Goal: Information Seeking & Learning: Check status

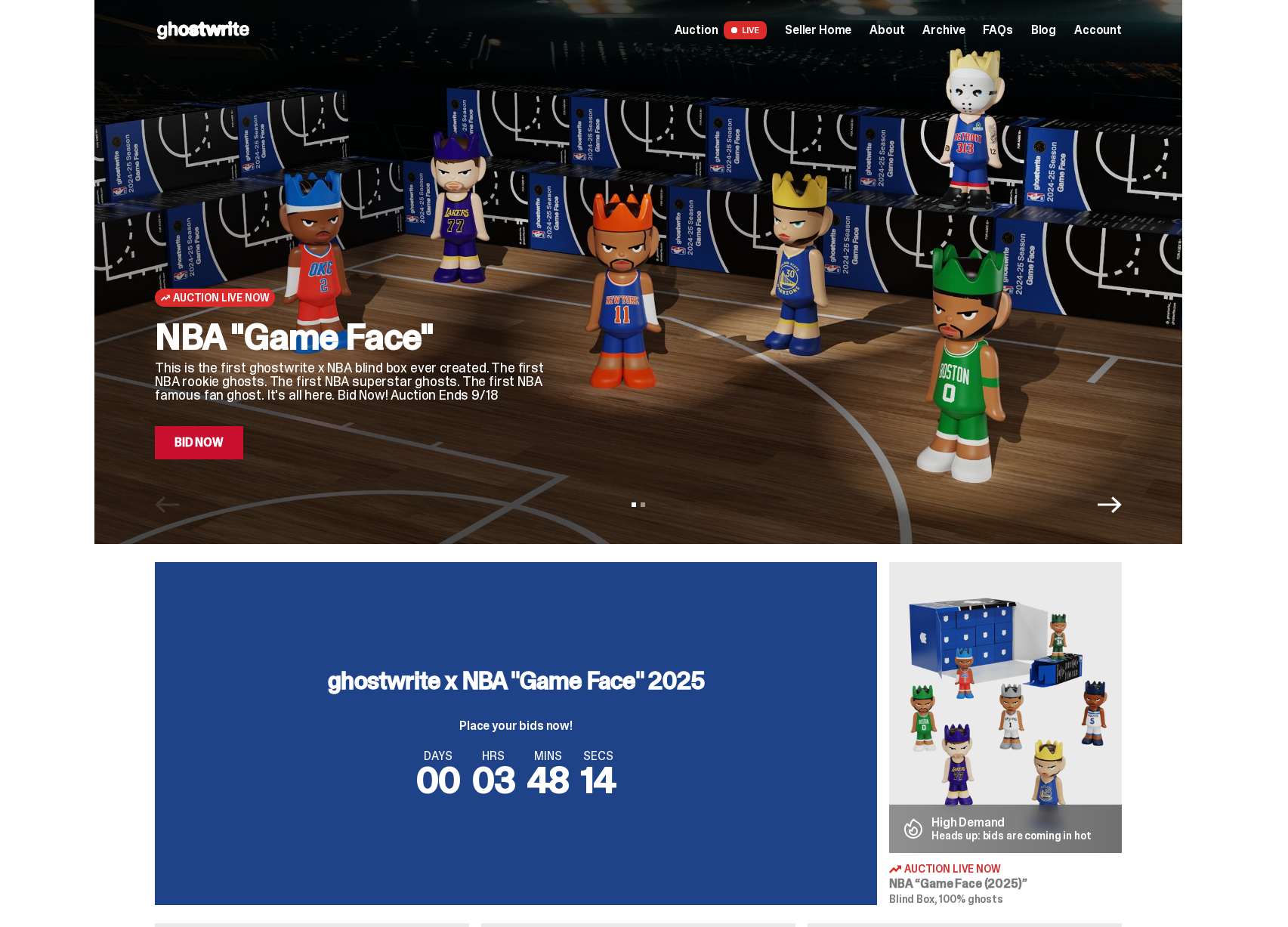
click at [832, 35] on span "Seller Home" at bounding box center [818, 30] width 66 height 12
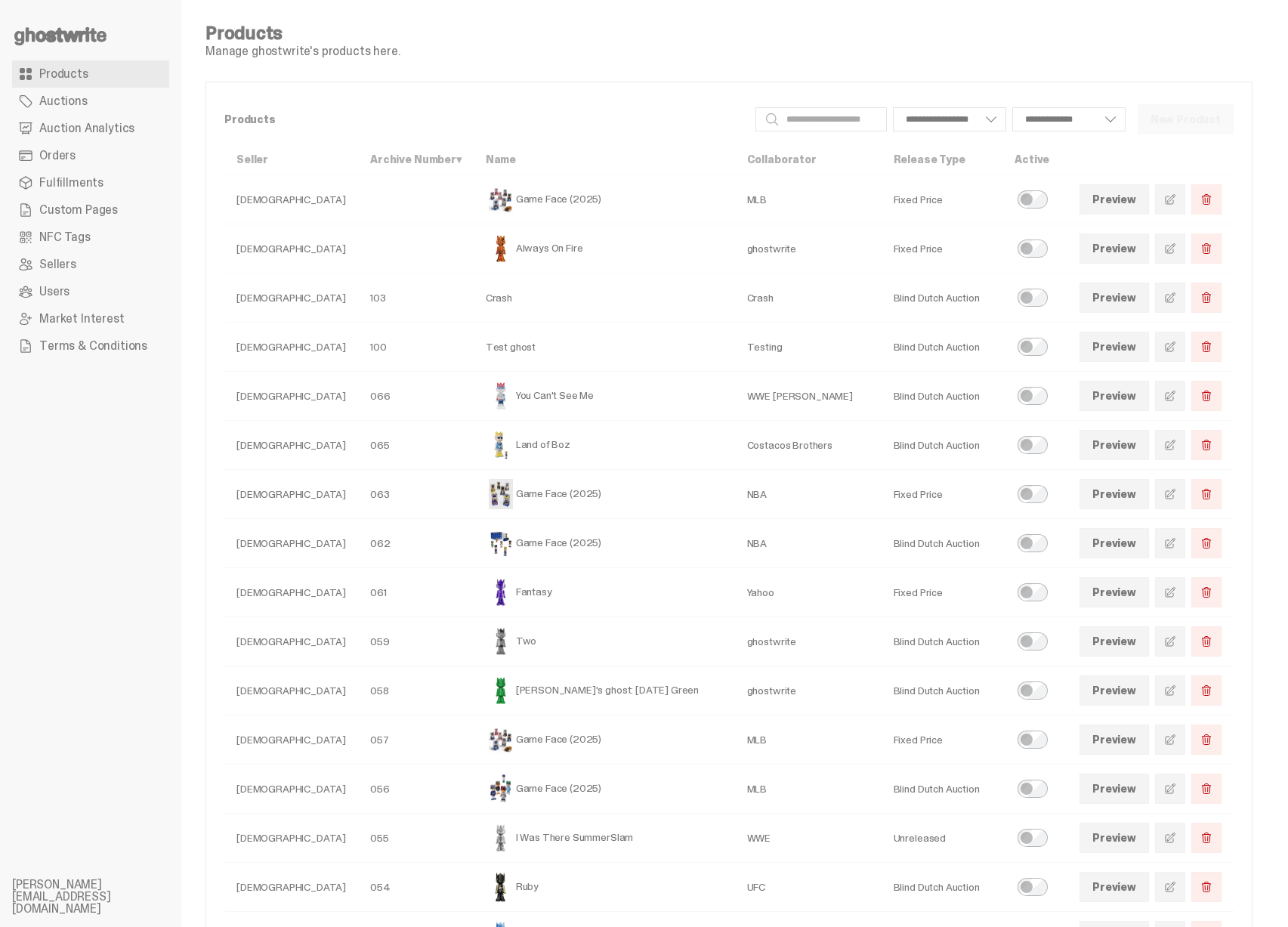
click at [82, 133] on span "Auction Analytics" at bounding box center [87, 128] width 95 height 12
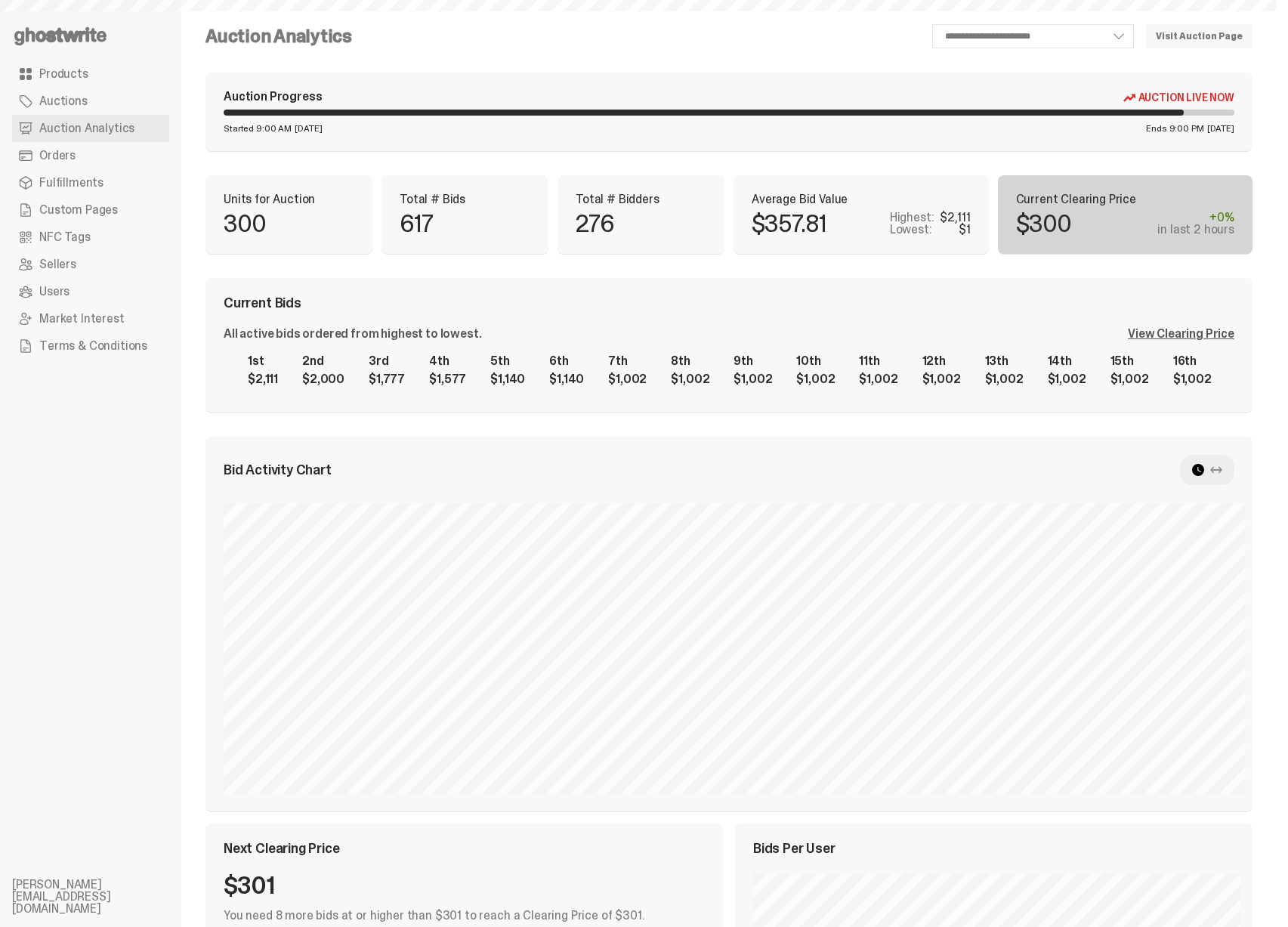
select select "**"
click at [1198, 333] on div "View Clearing Price" at bounding box center [1181, 334] width 106 height 12
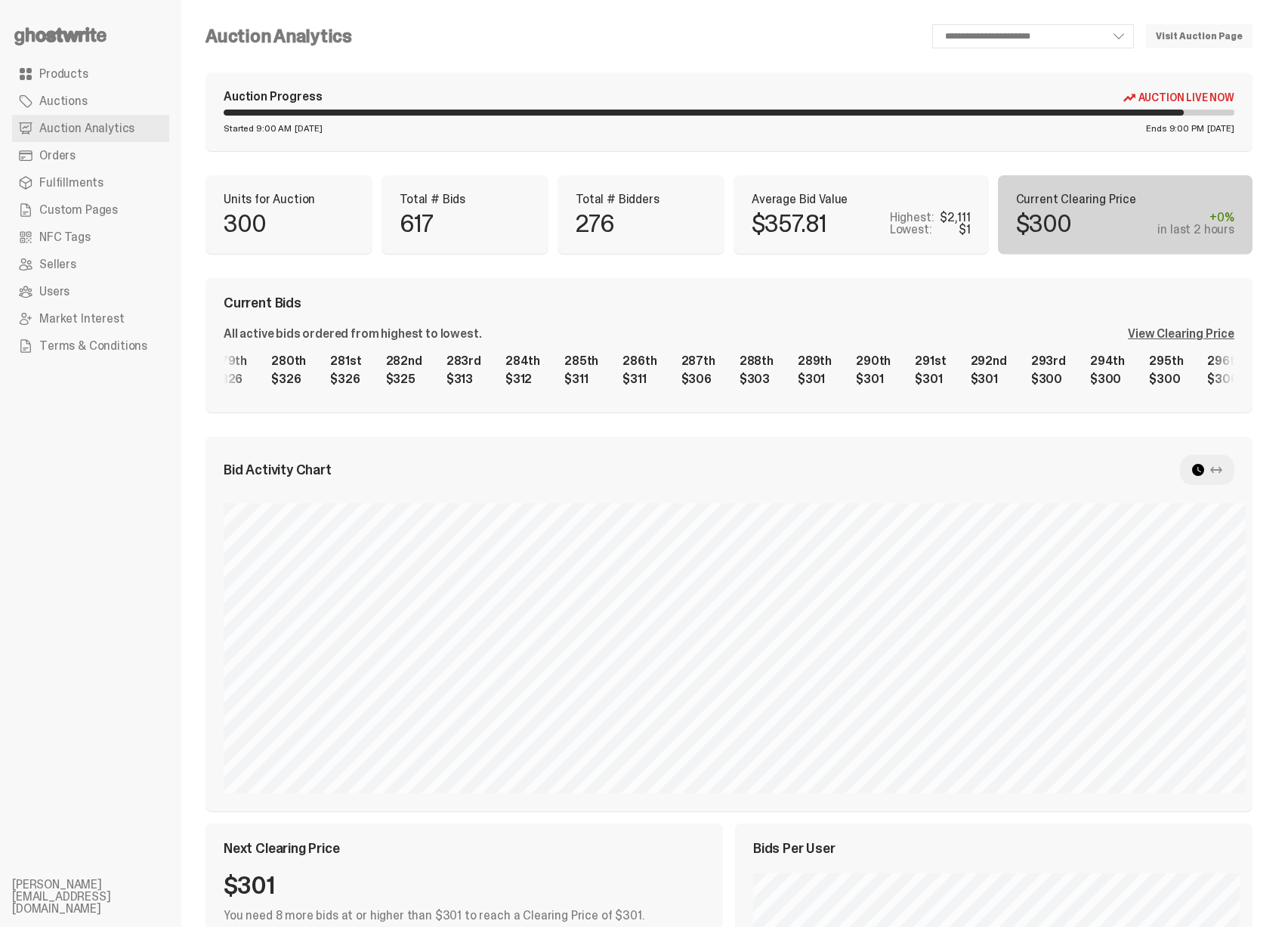
scroll to position [0, 15914]
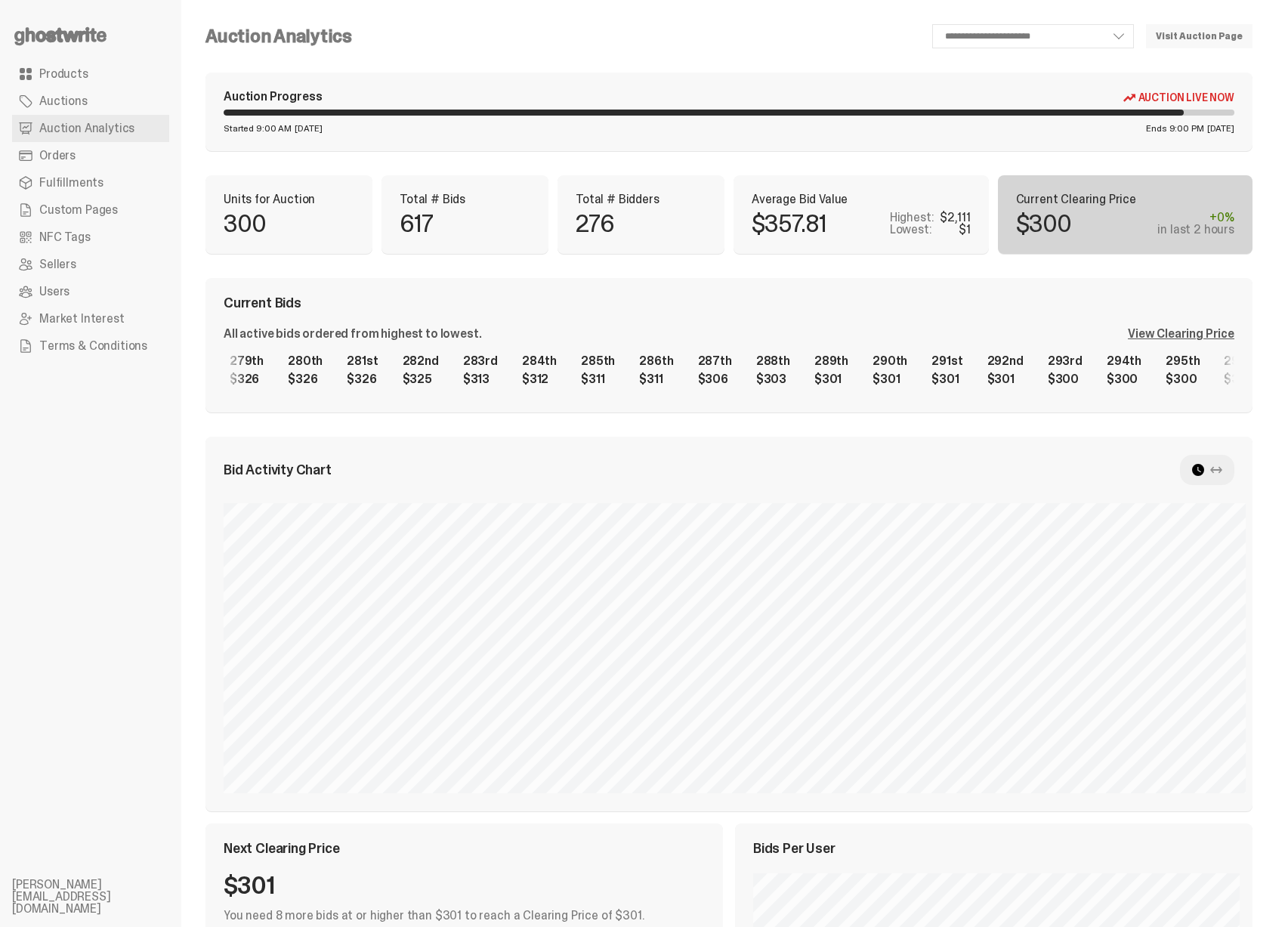
click at [538, 383] on div "1st $2,111 2nd $2,000 3rd $1,777 4th $1,577 5th $1,140 6th $1,140 7th $1,002 8t…" at bounding box center [729, 370] width 1011 height 48
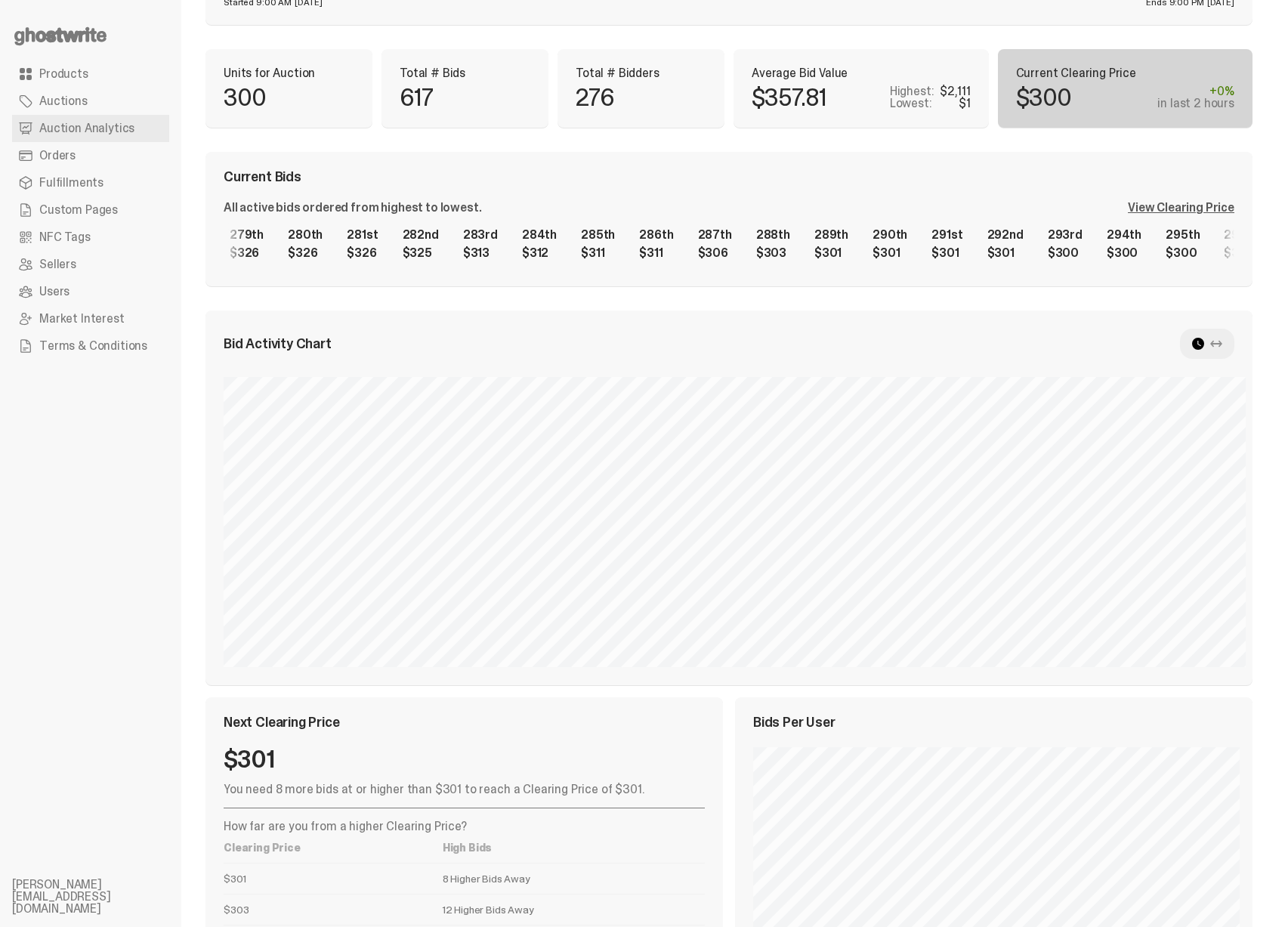
scroll to position [279, 0]
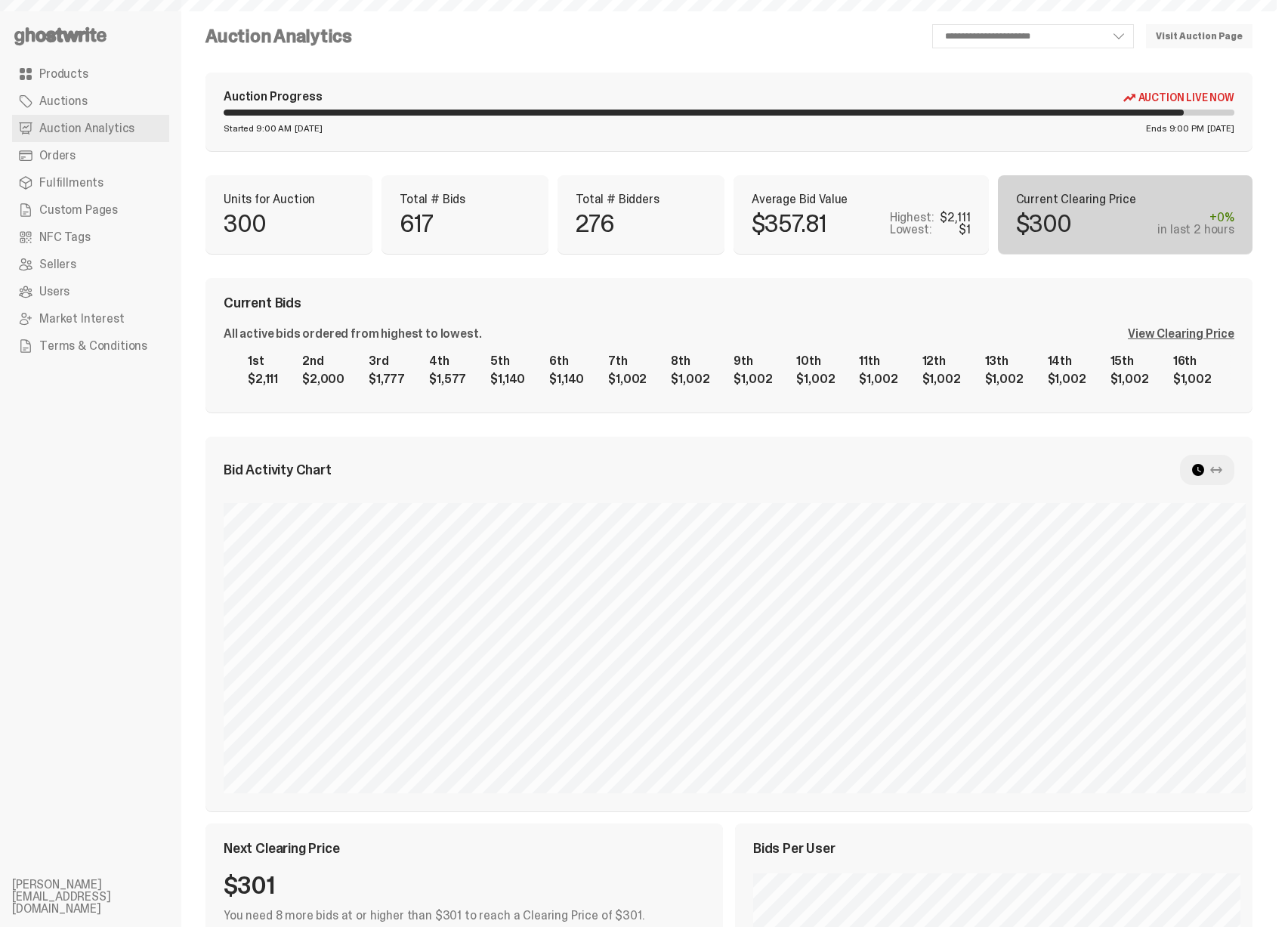
select select "**"
drag, startPoint x: 1036, startPoint y: 229, endPoint x: 1079, endPoint y: 225, distance: 43.2
click at [1072, 225] on p "$300" at bounding box center [1044, 224] width 56 height 24
click at [1062, 228] on p "$300" at bounding box center [1044, 224] width 56 height 24
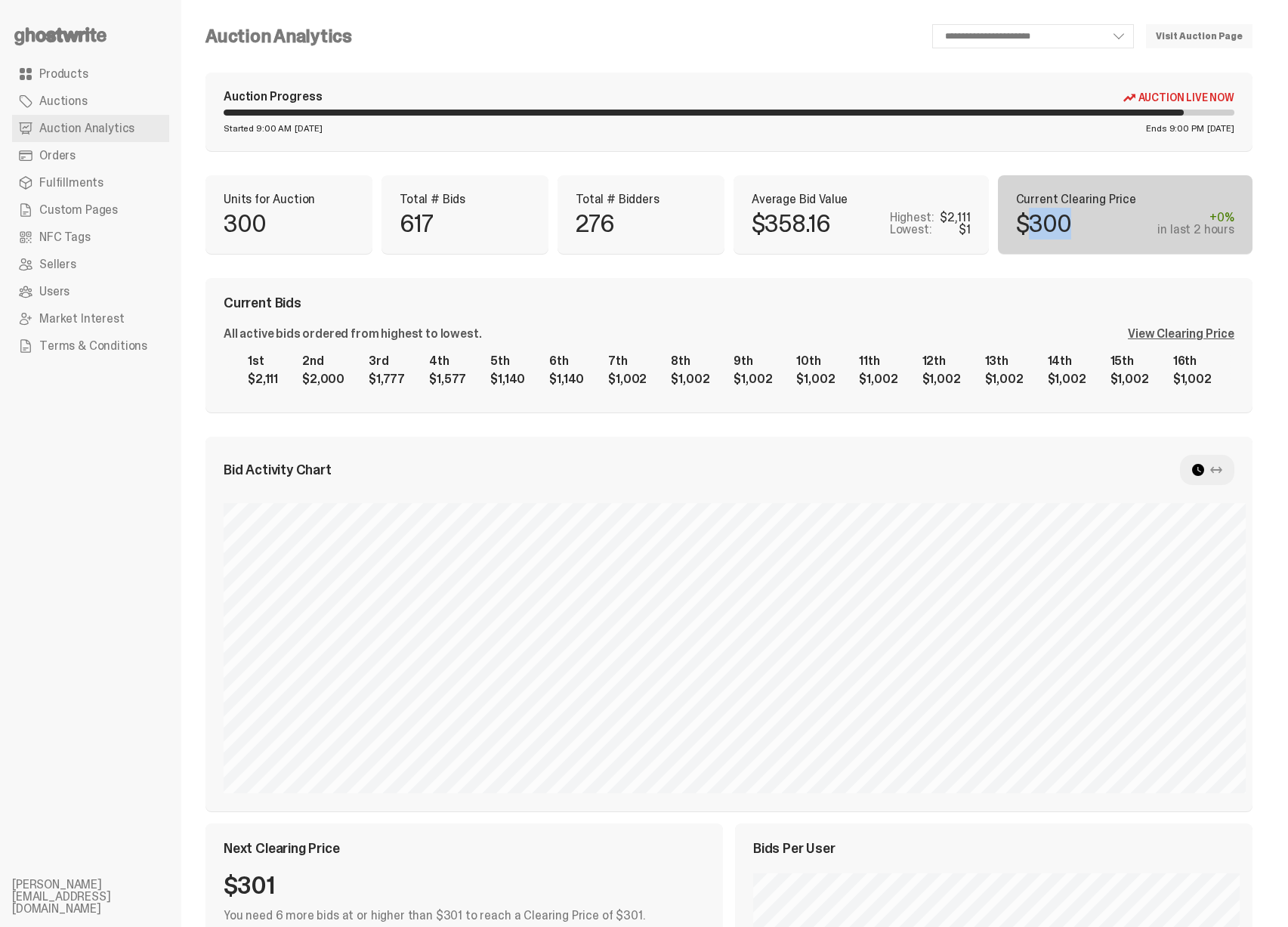
click at [1062, 228] on p "$300" at bounding box center [1044, 224] width 56 height 24
click at [631, 361] on div "1st $2,111 2nd $2,000 3rd $1,777 4th $1,577 5th $1,140 6th $1,140 7th $1,002 8t…" at bounding box center [729, 370] width 1011 height 48
click at [718, 373] on div "1st $2,111 2nd $2,000 3rd $1,777 4th $1,577 5th $1,140 6th $1,140 7th $1,002 8t…" at bounding box center [729, 370] width 1011 height 48
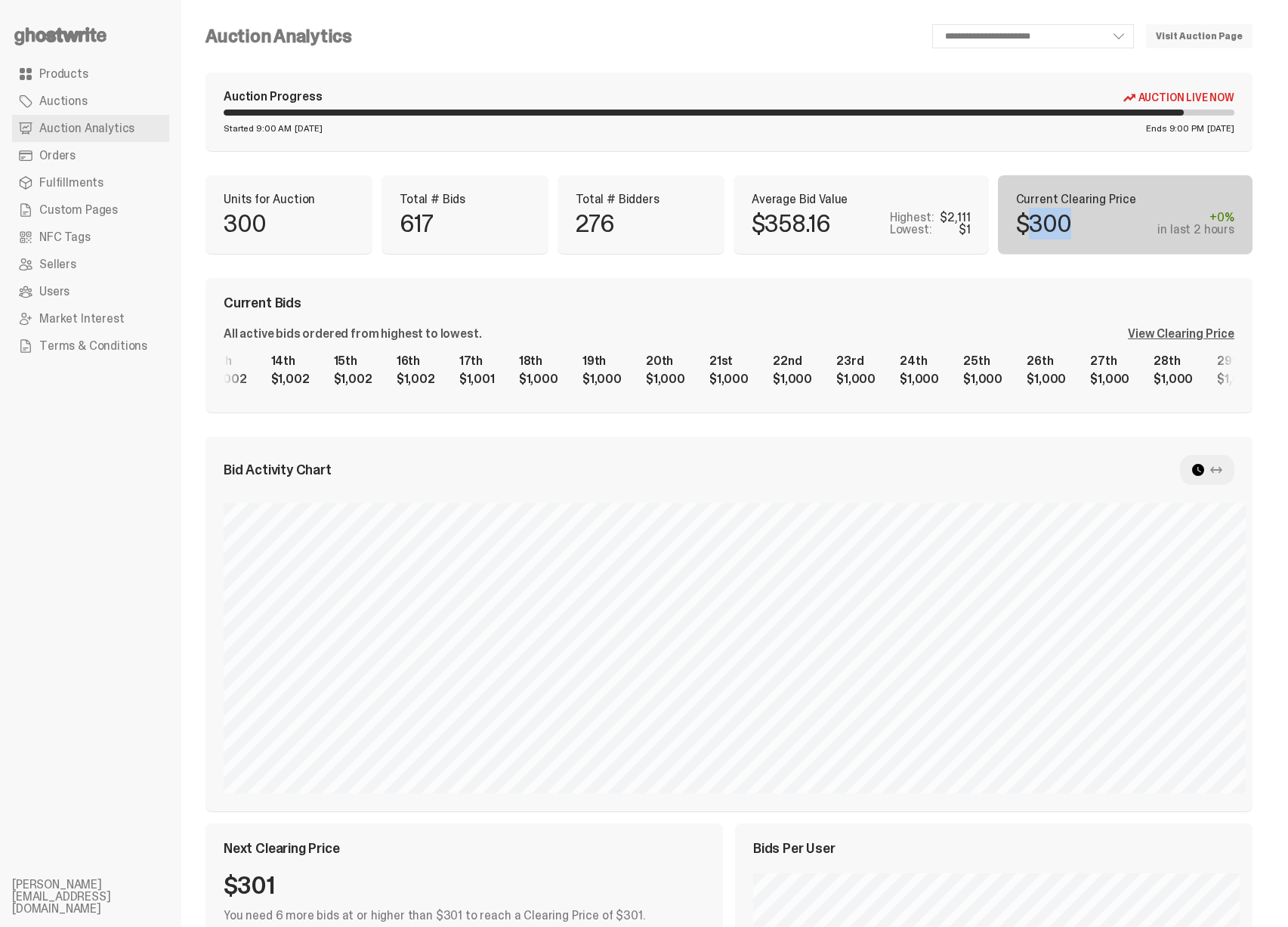
click at [281, 349] on div "1st $2,111 2nd $2,000 3rd $1,777 4th $1,577 5th $1,140 6th $1,140 7th $1,002 8t…" at bounding box center [729, 370] width 1011 height 48
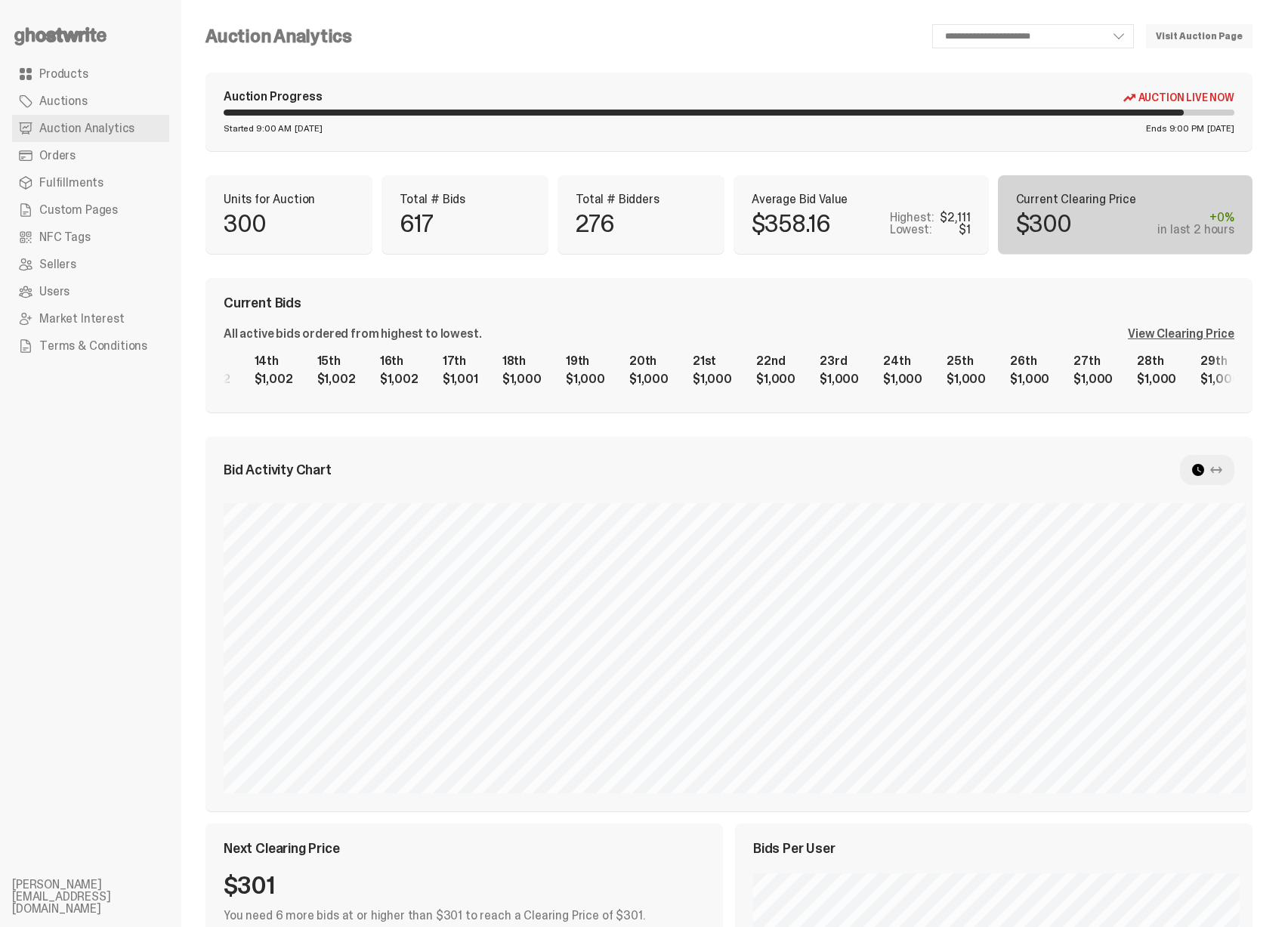
click at [1158, 329] on div "View Clearing Price" at bounding box center [1181, 334] width 106 height 12
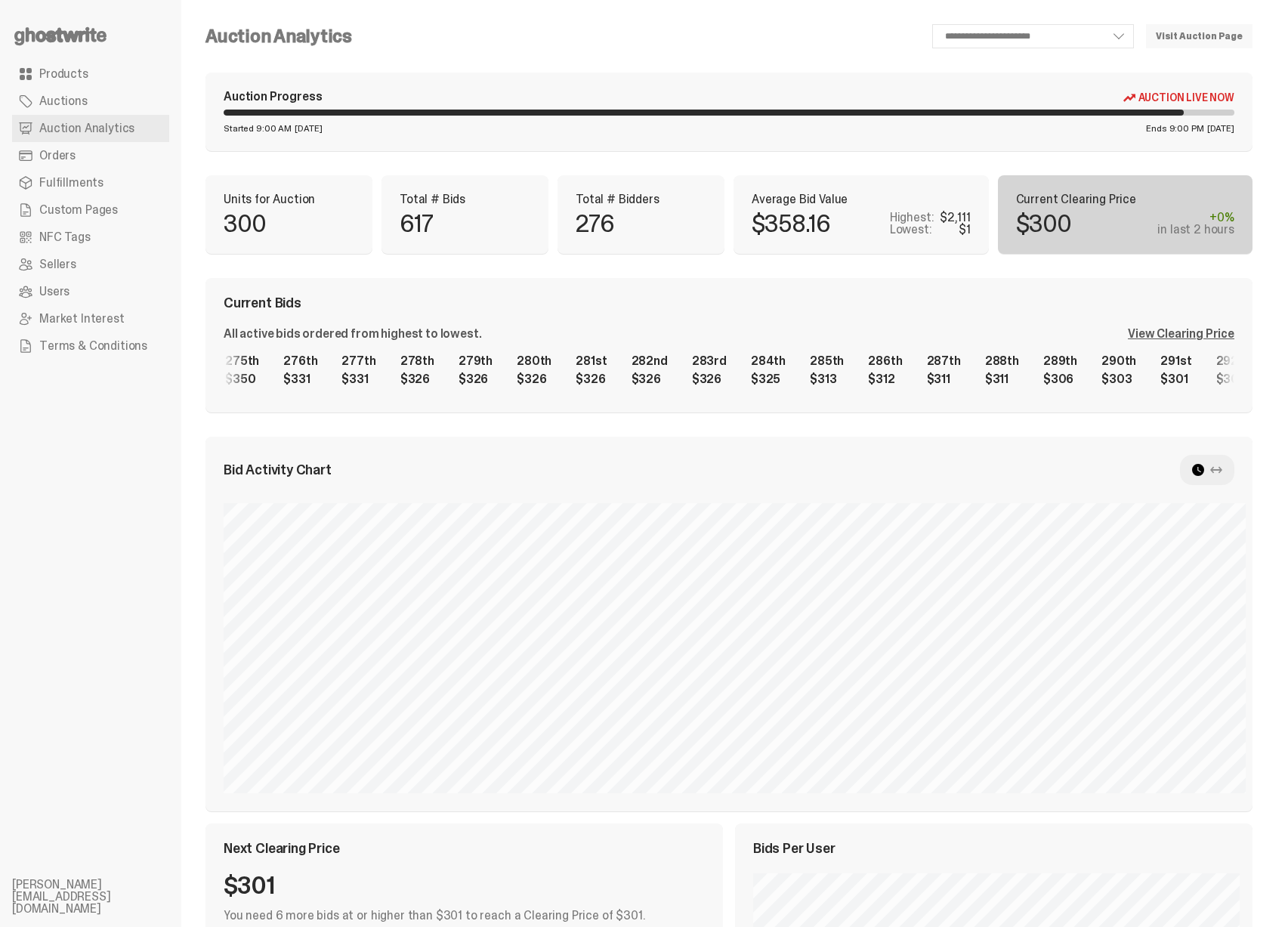
click at [851, 380] on div "1st $2,111 2nd $2,000 3rd $1,777 4th $1,577 5th $1,140 6th $1,140 7th $1,002 8t…" at bounding box center [729, 370] width 1011 height 48
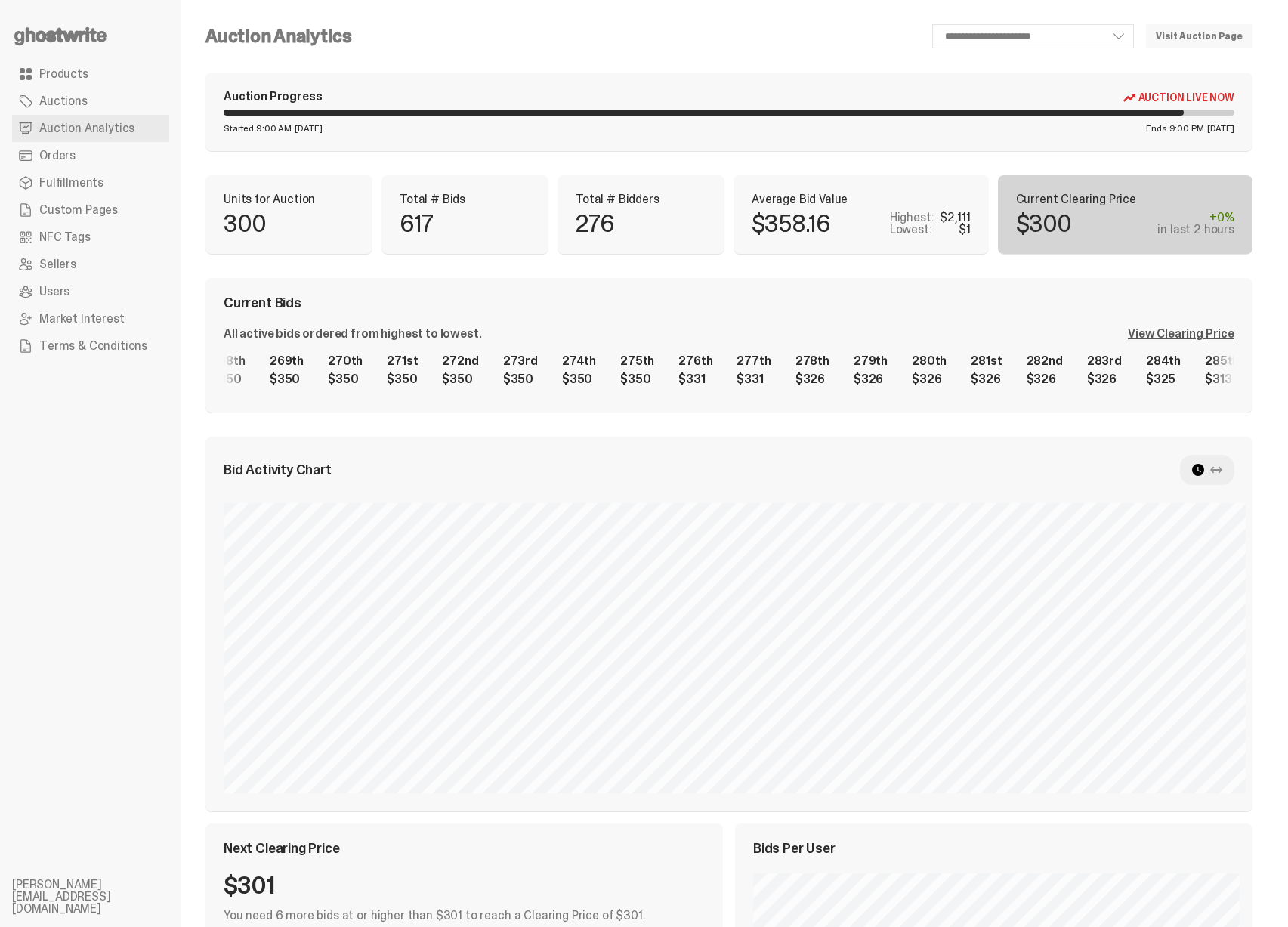
click at [796, 384] on div "1st $2,111 2nd $2,000 3rd $1,777 4th $1,577 5th $1,140 6th $1,140 7th $1,002 8t…" at bounding box center [729, 370] width 1011 height 48
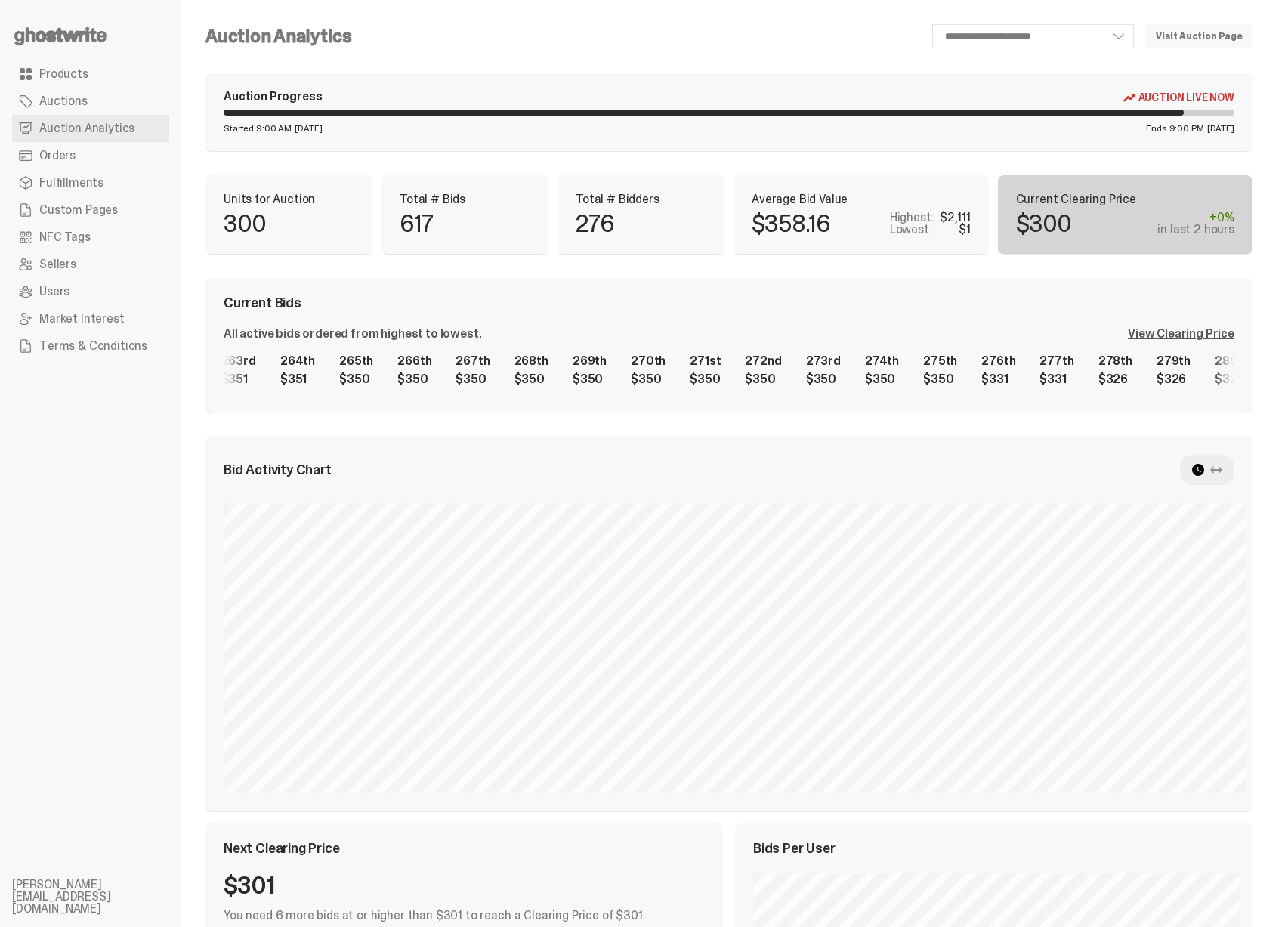
click at [831, 384] on div "1st $2,111 2nd $2,000 3rd $1,777 4th $1,577 5th $1,140 6th $1,140 7th $1,002 8t…" at bounding box center [729, 370] width 1011 height 48
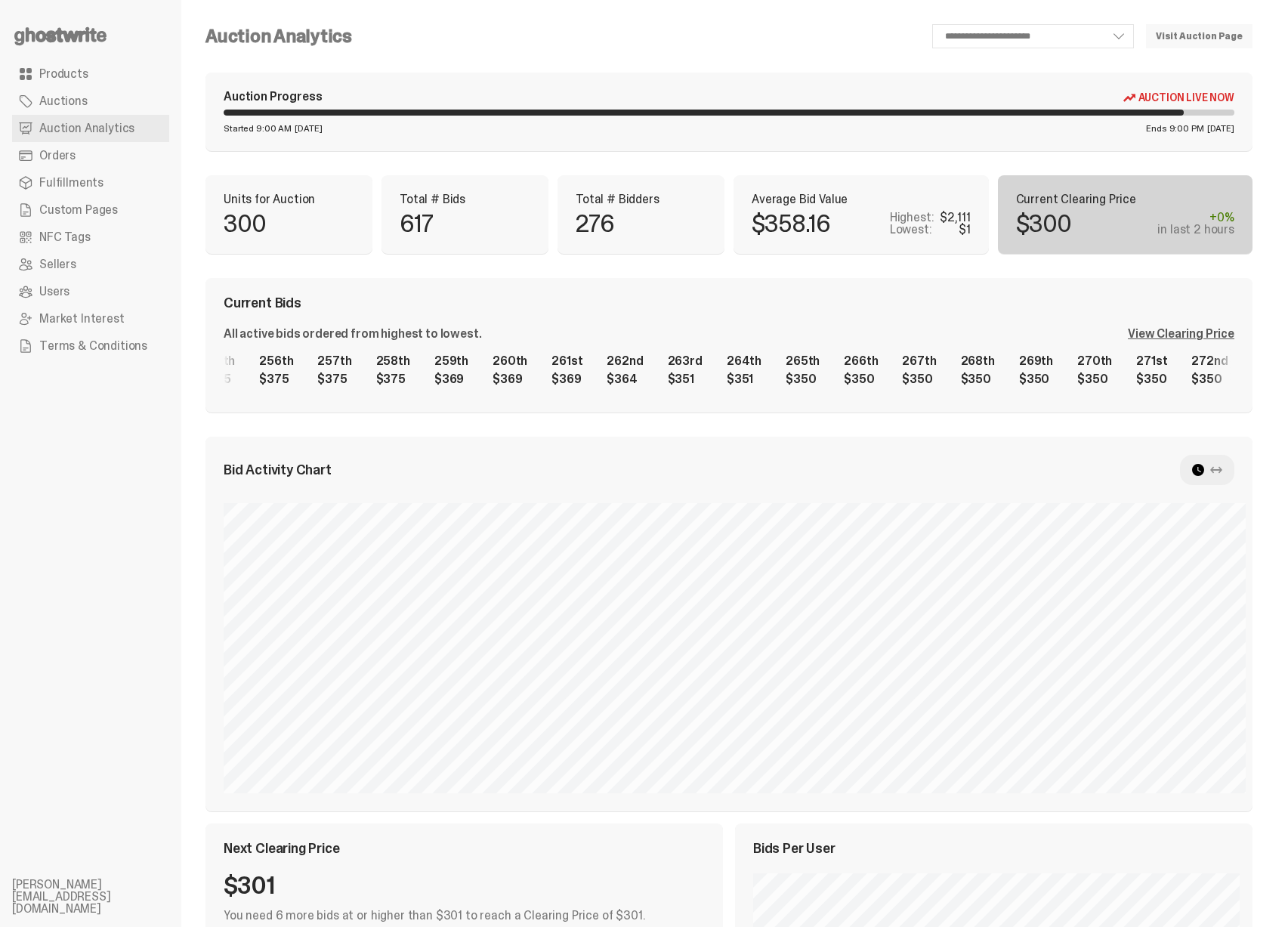
click at [701, 390] on div "1st $2,111 2nd $2,000 3rd $1,777 4th $1,577 5th $1,140 6th $1,140 7th $1,002 8t…" at bounding box center [729, 370] width 1011 height 48
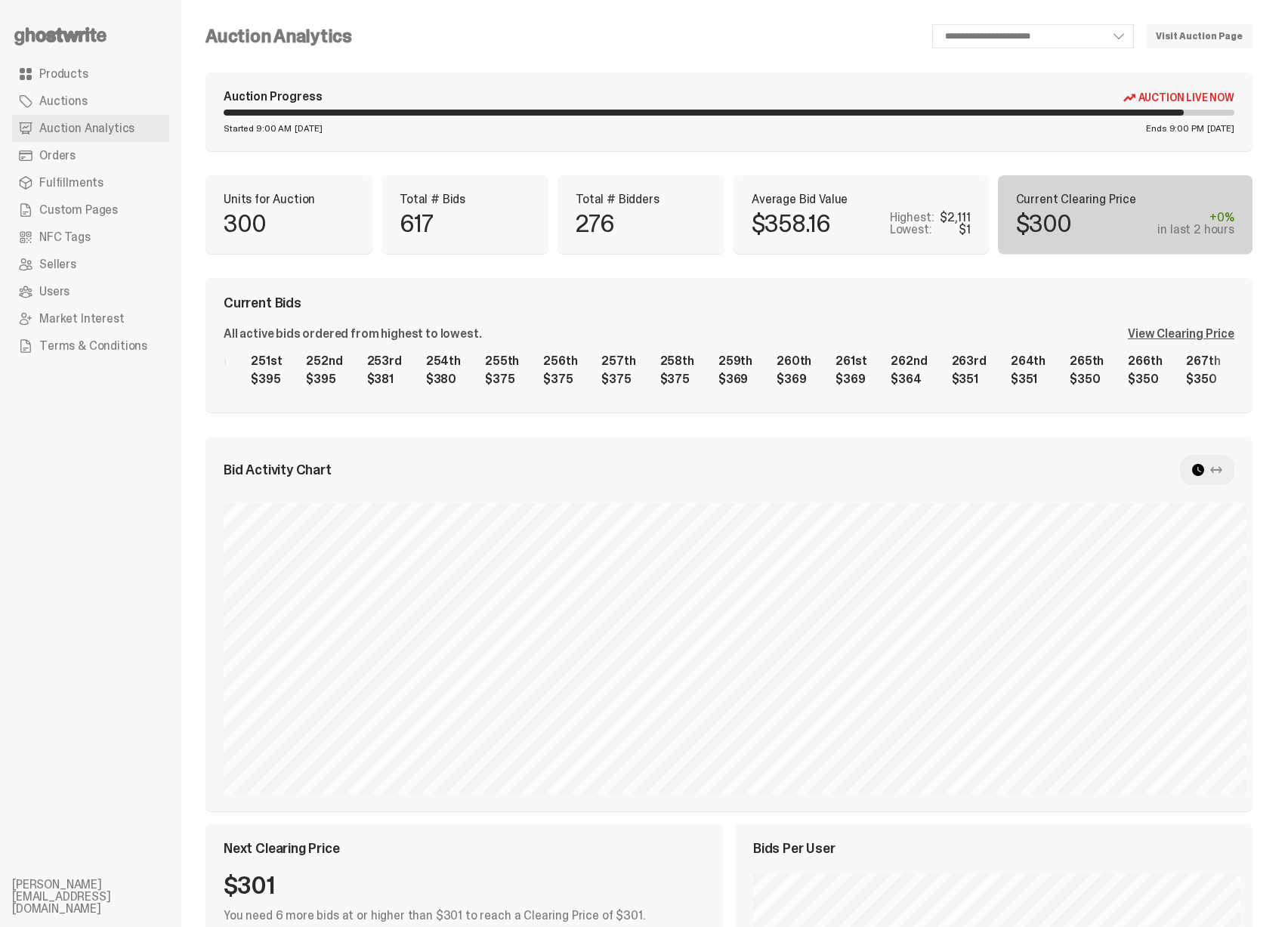
click at [1128, 385] on div "$350" at bounding box center [1145, 379] width 34 height 12
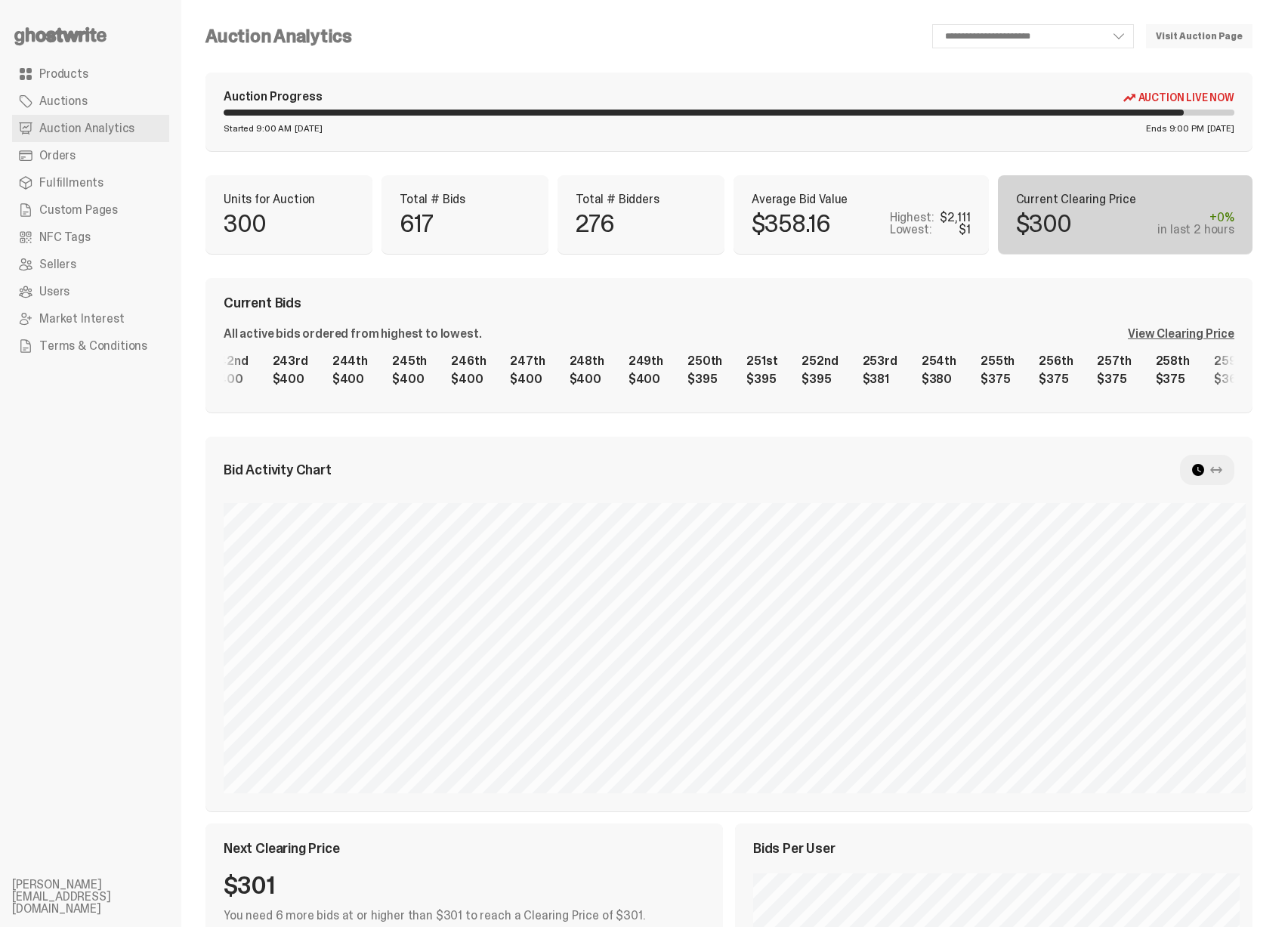
click at [781, 378] on div "1st $2,111 2nd $2,000 3rd $1,777 4th $1,577 5th $1,140 6th $1,140 7th $1,002 8t…" at bounding box center [729, 370] width 1011 height 48
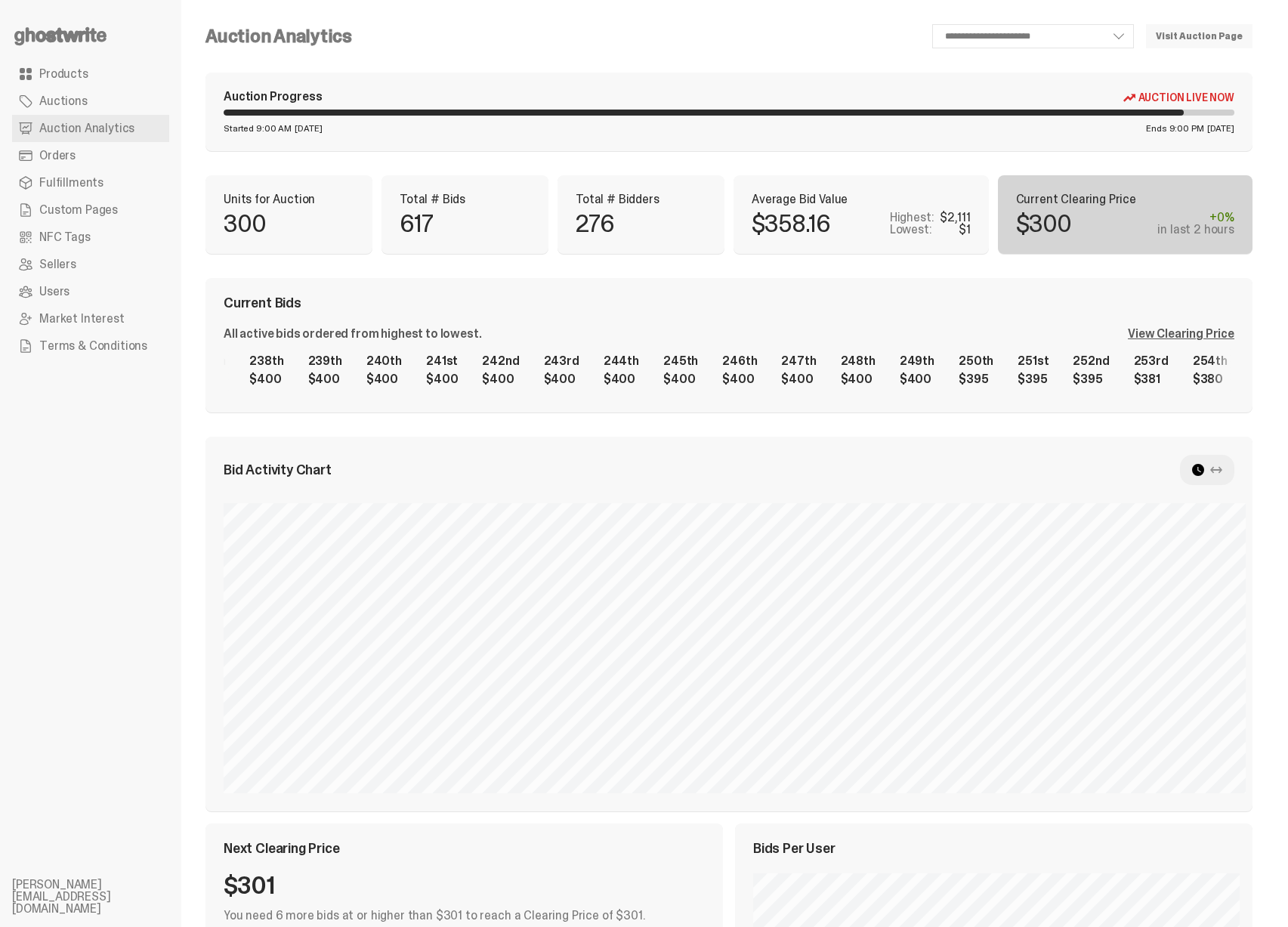
click at [672, 376] on div "1st $2,111 2nd $2,000 3rd $1,777 4th $1,577 5th $1,140 6th $1,140 7th $1,002 8t…" at bounding box center [729, 370] width 1011 height 48
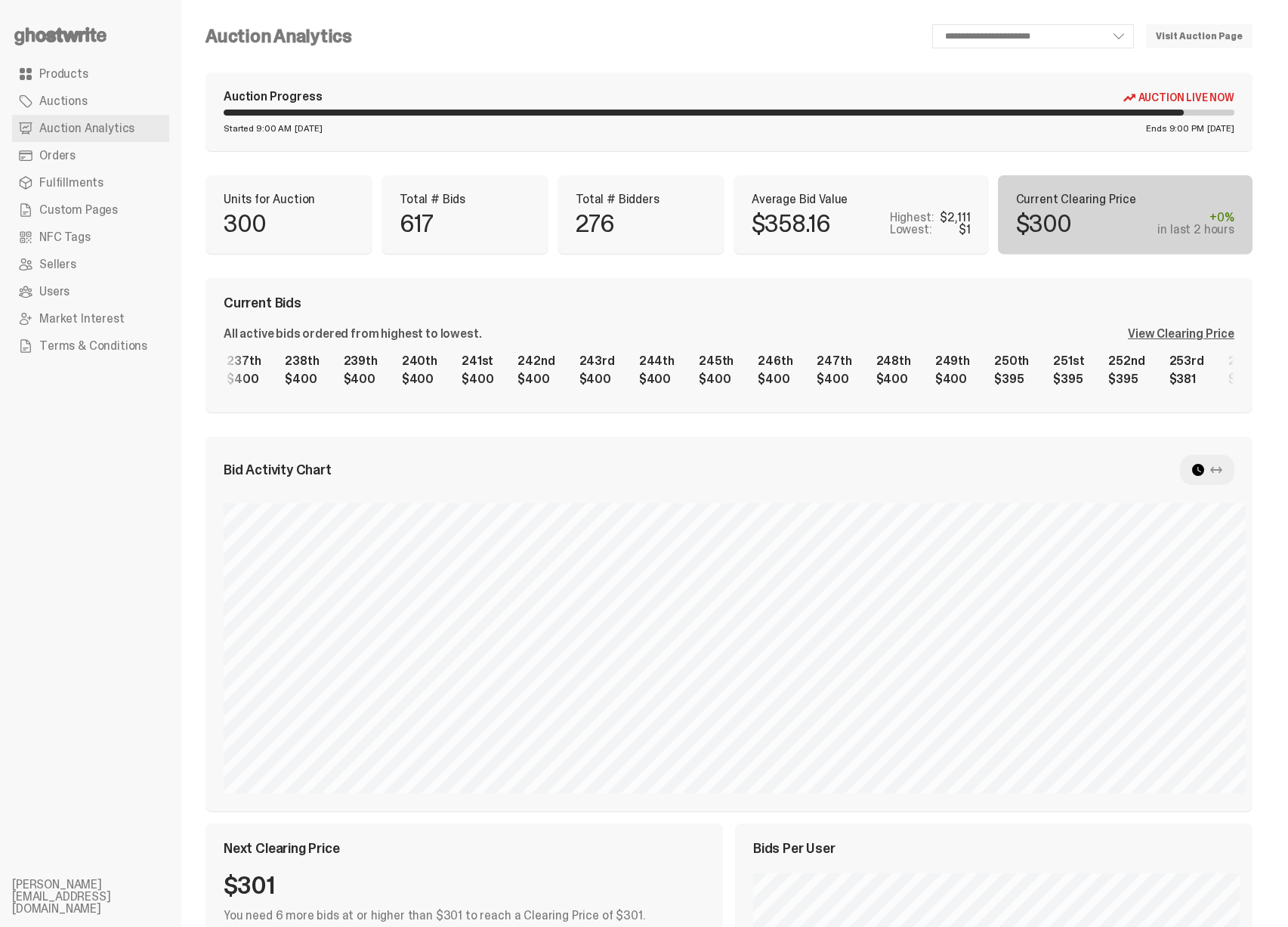
scroll to position [0, 13450]
click at [356, 377] on div "1st $2,111 2nd $2,000 3rd $1,777 4th $1,577 5th $1,140 6th $1,140 7th $1,002 8t…" at bounding box center [729, 370] width 1011 height 48
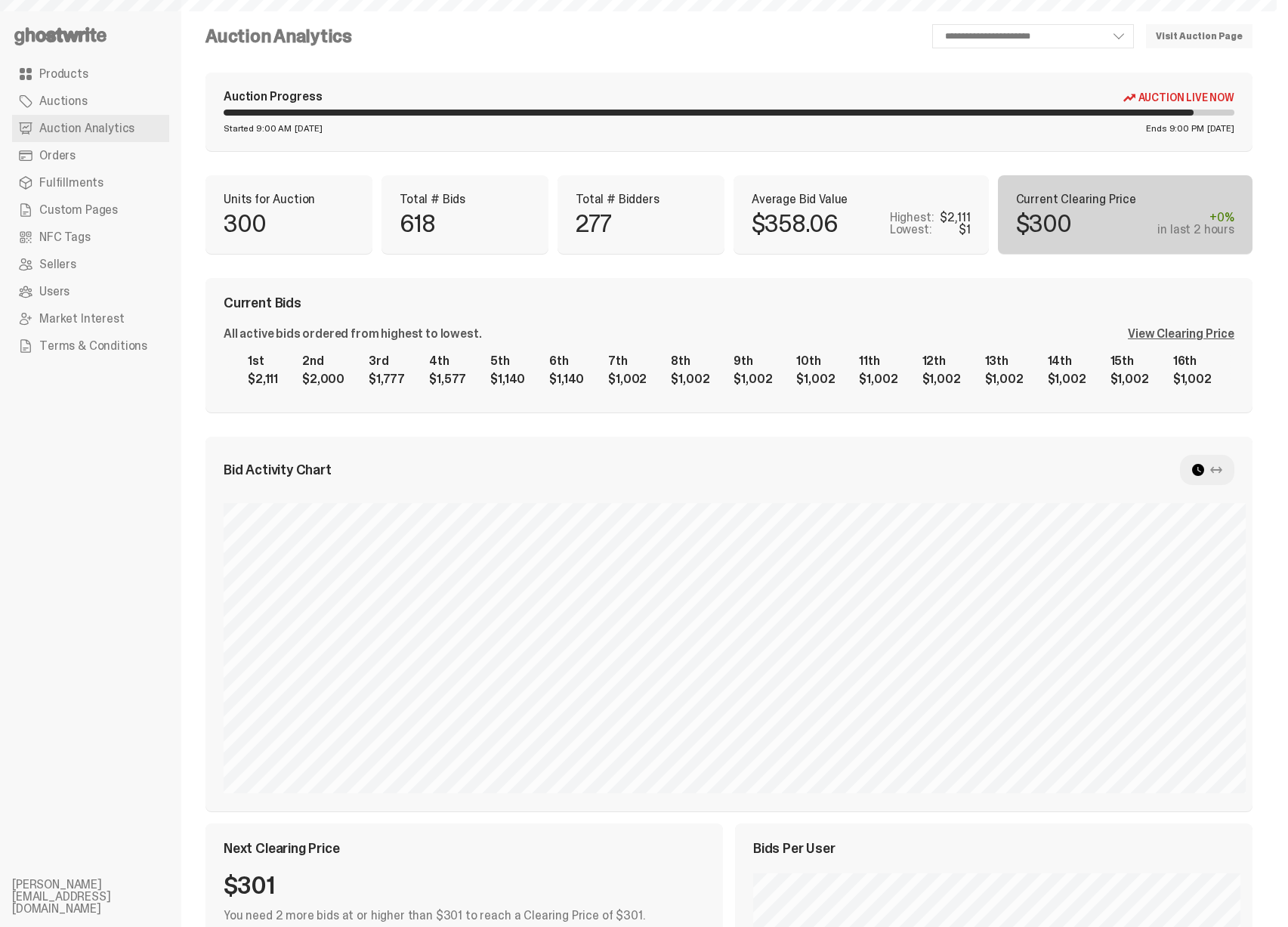
select select "**"
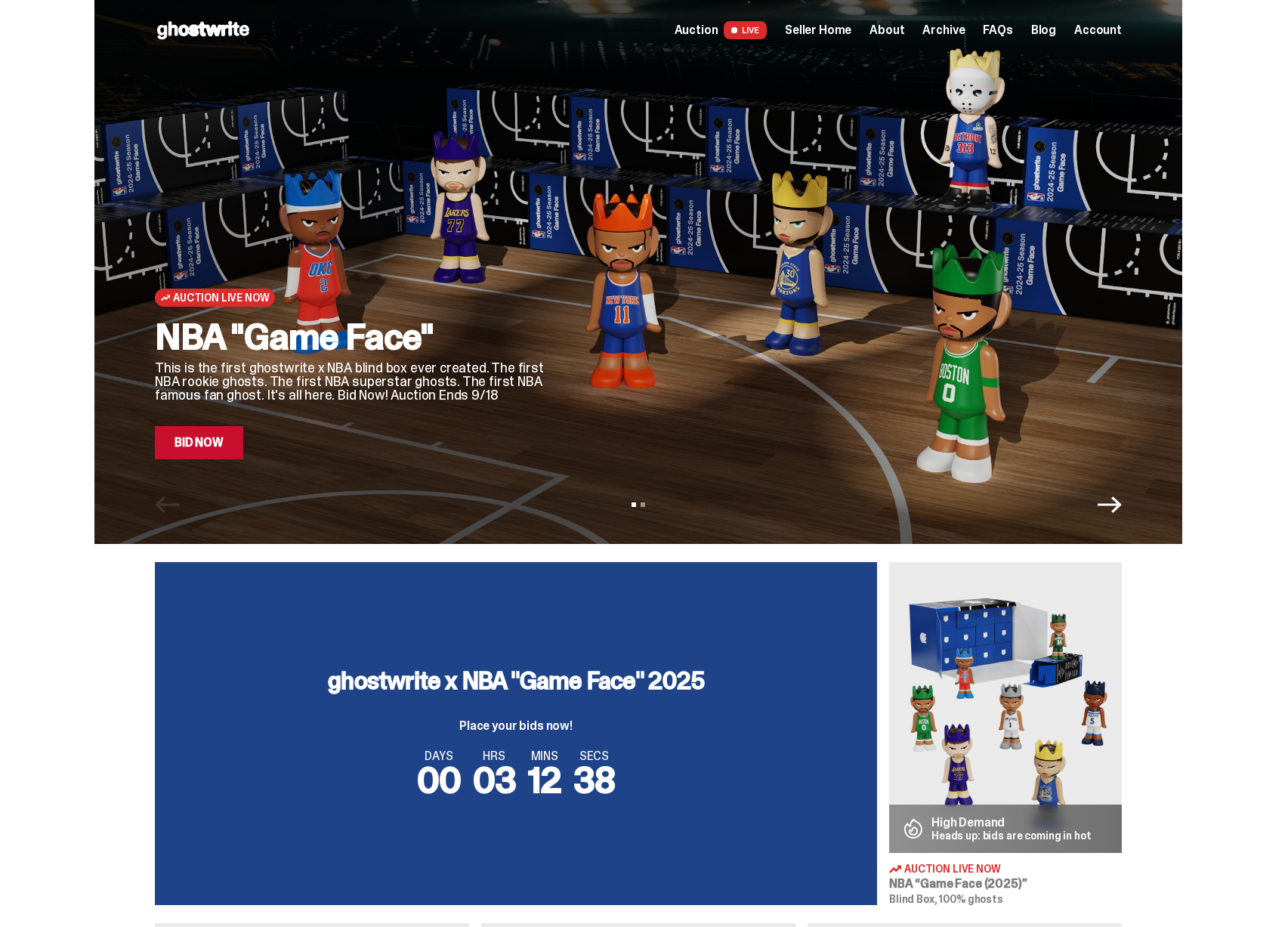
click at [614, 761] on span "38" at bounding box center [593, 780] width 42 height 48
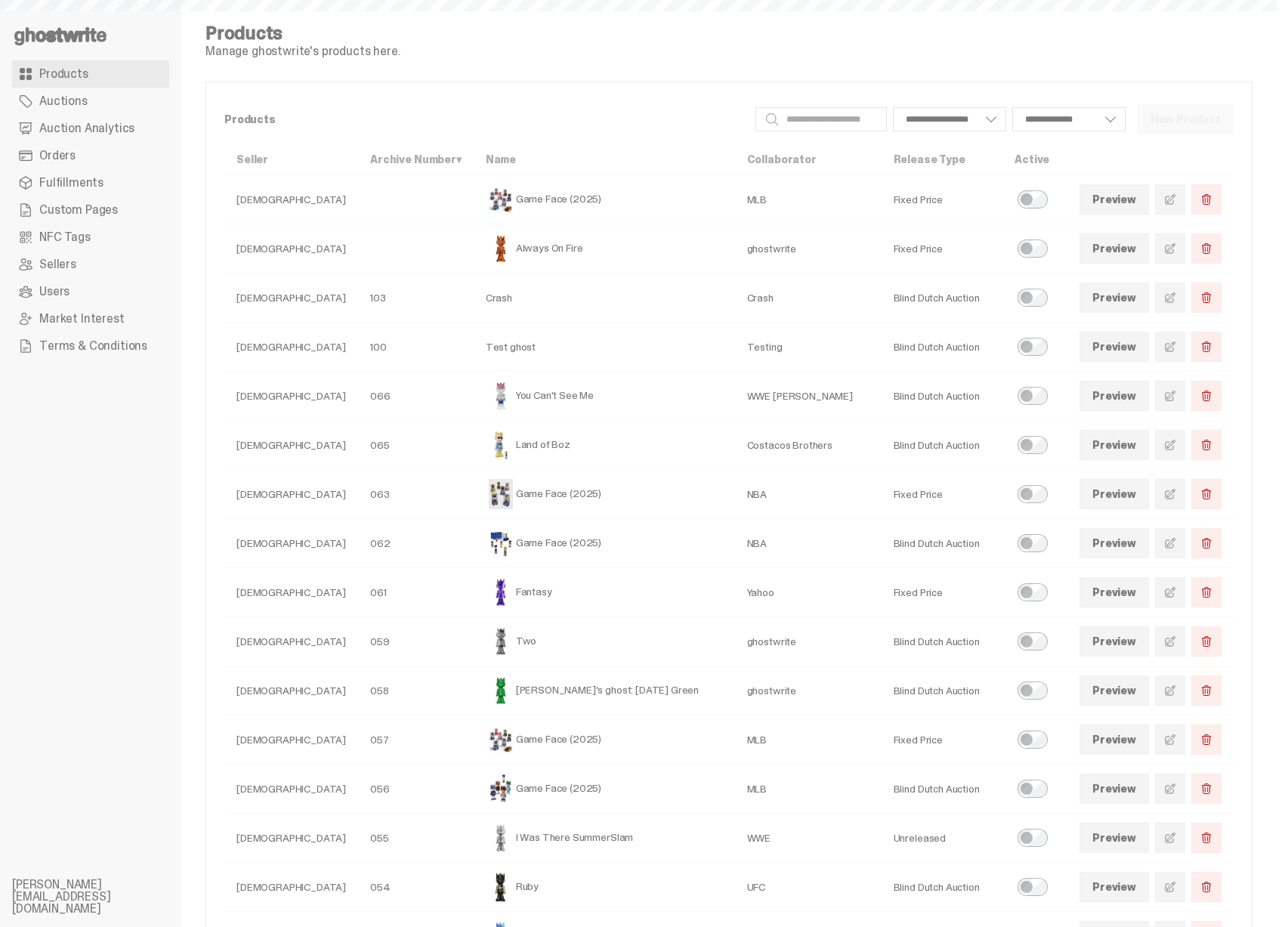
click at [125, 130] on span "Auction Analytics" at bounding box center [87, 128] width 95 height 12
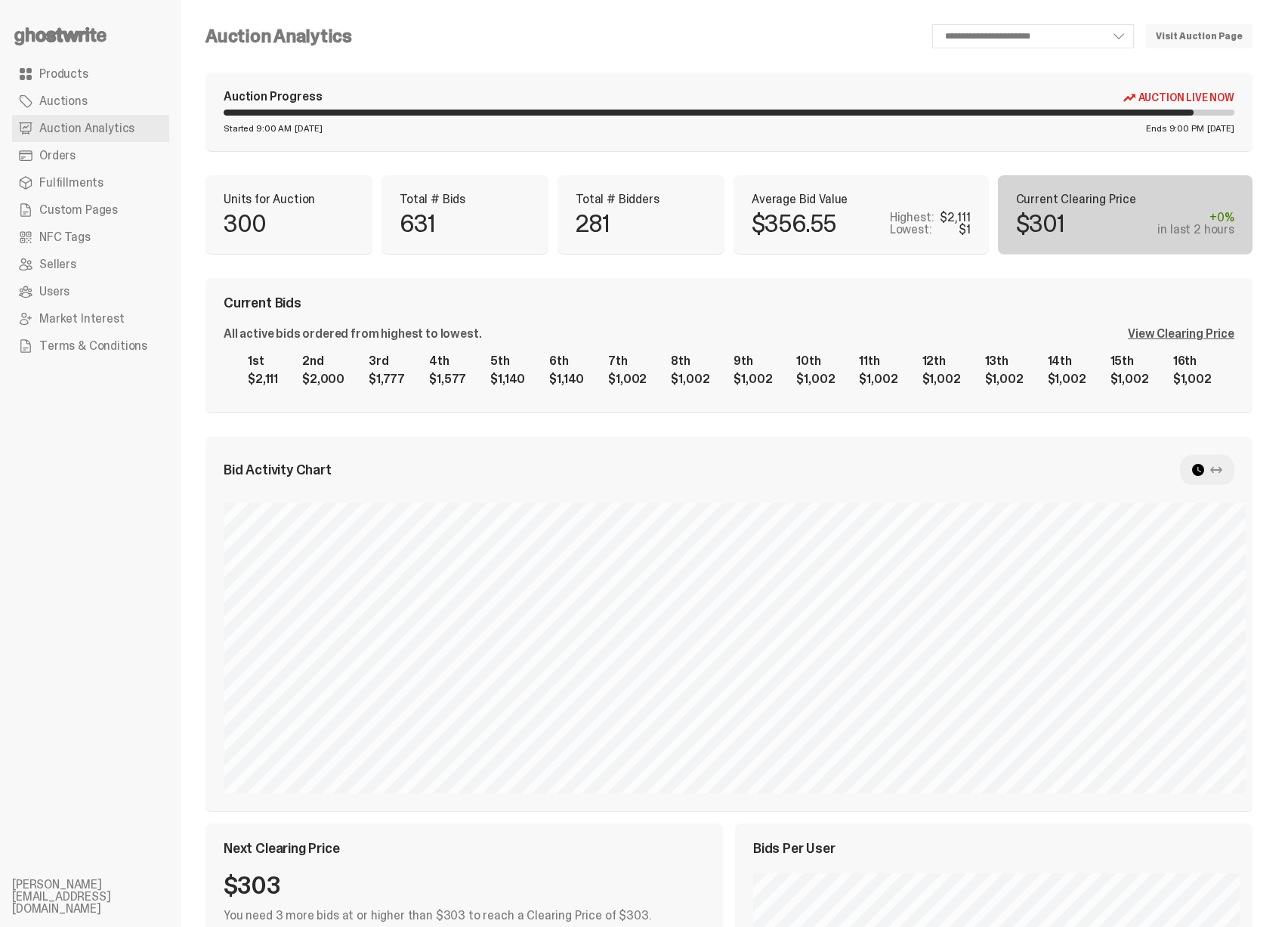
click at [1201, 282] on div "Current Bids All active bids ordered from highest to lowest. View Clearing Pric…" at bounding box center [729, 345] width 1047 height 134
click at [1185, 347] on div "1st $2,111 2nd $2,000 3rd $1,777 4th $1,577 5th $1,140 6th $1,140 7th $1,002 8t…" at bounding box center [729, 370] width 1011 height 48
click at [1189, 338] on div "View Clearing Price" at bounding box center [1181, 334] width 106 height 12
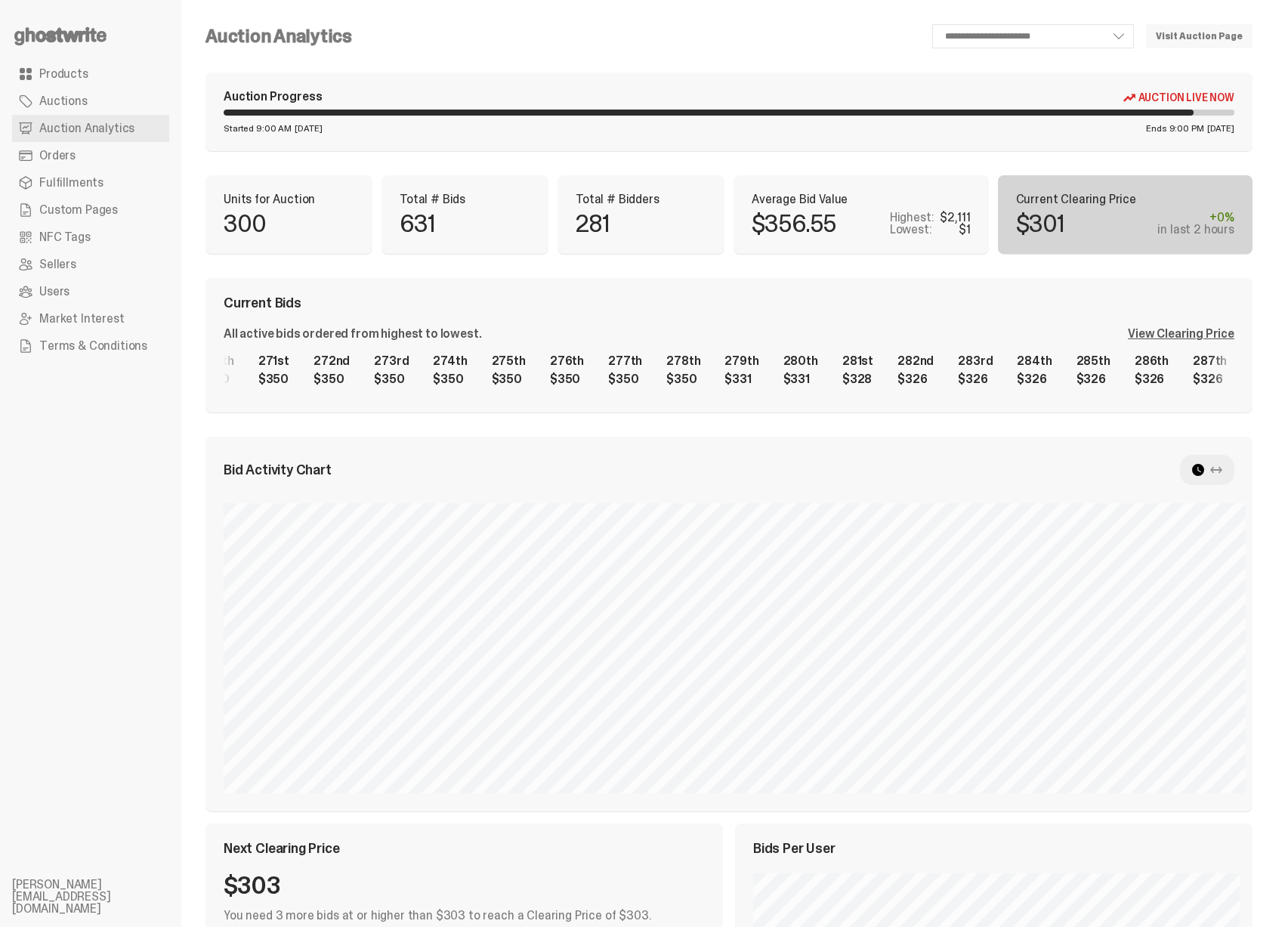
click at [967, 375] on div "1st $2,111 2nd $2,000 3rd $1,777 4th $1,577 5th $1,140 6th $1,140 7th $1,002 8t…" at bounding box center [729, 370] width 1011 height 48
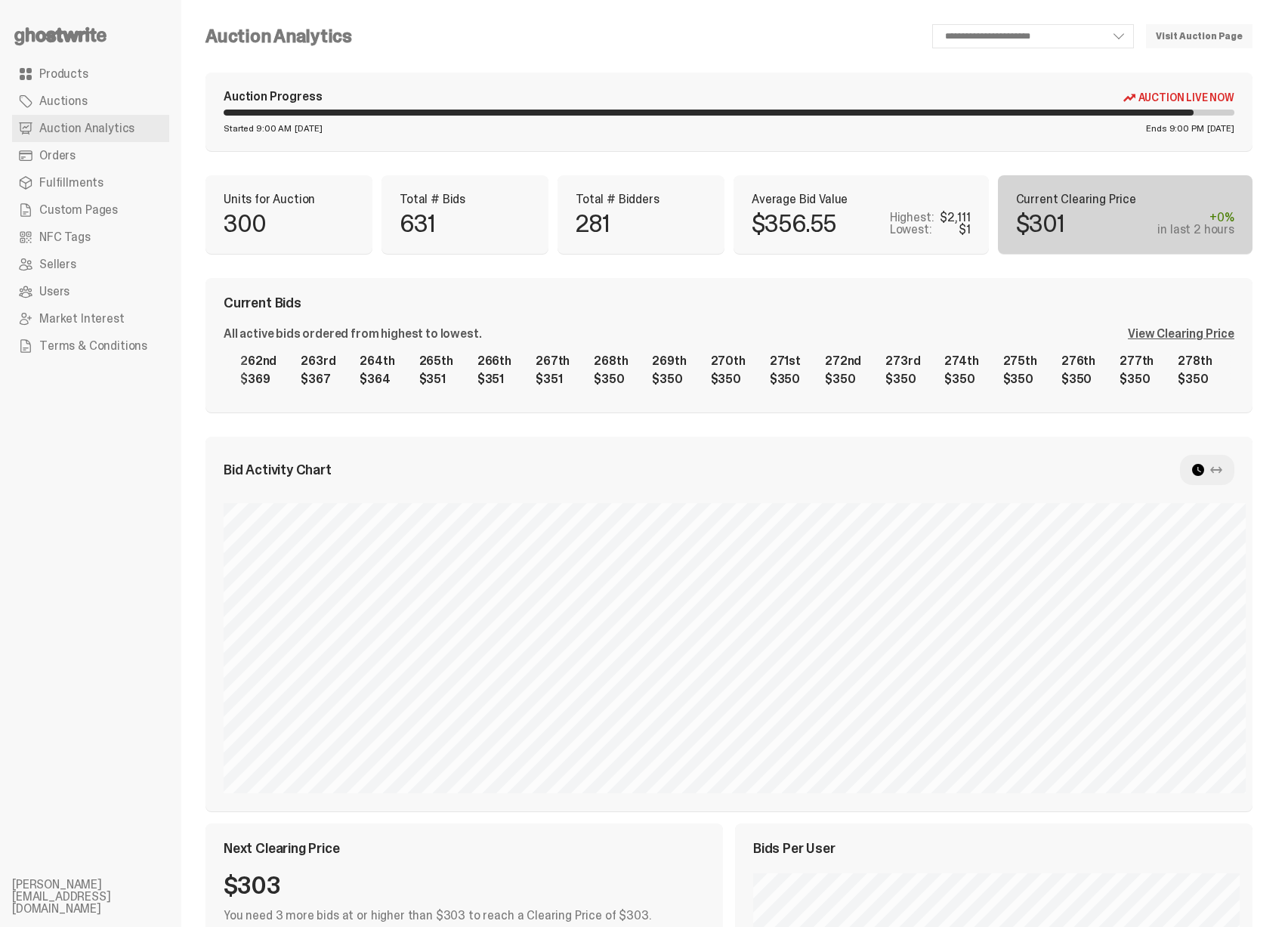
click at [927, 367] on div "1st $2,111 2nd $2,000 3rd $1,777 4th $1,577 5th $1,140 6th $1,140 7th $1,002 8t…" at bounding box center [729, 370] width 1011 height 48
click at [843, 352] on div "1st $2,111 2nd $2,000 3rd $1,777 4th $1,577 5th $1,140 6th $1,140 7th $1,002 8t…" at bounding box center [729, 370] width 1011 height 48
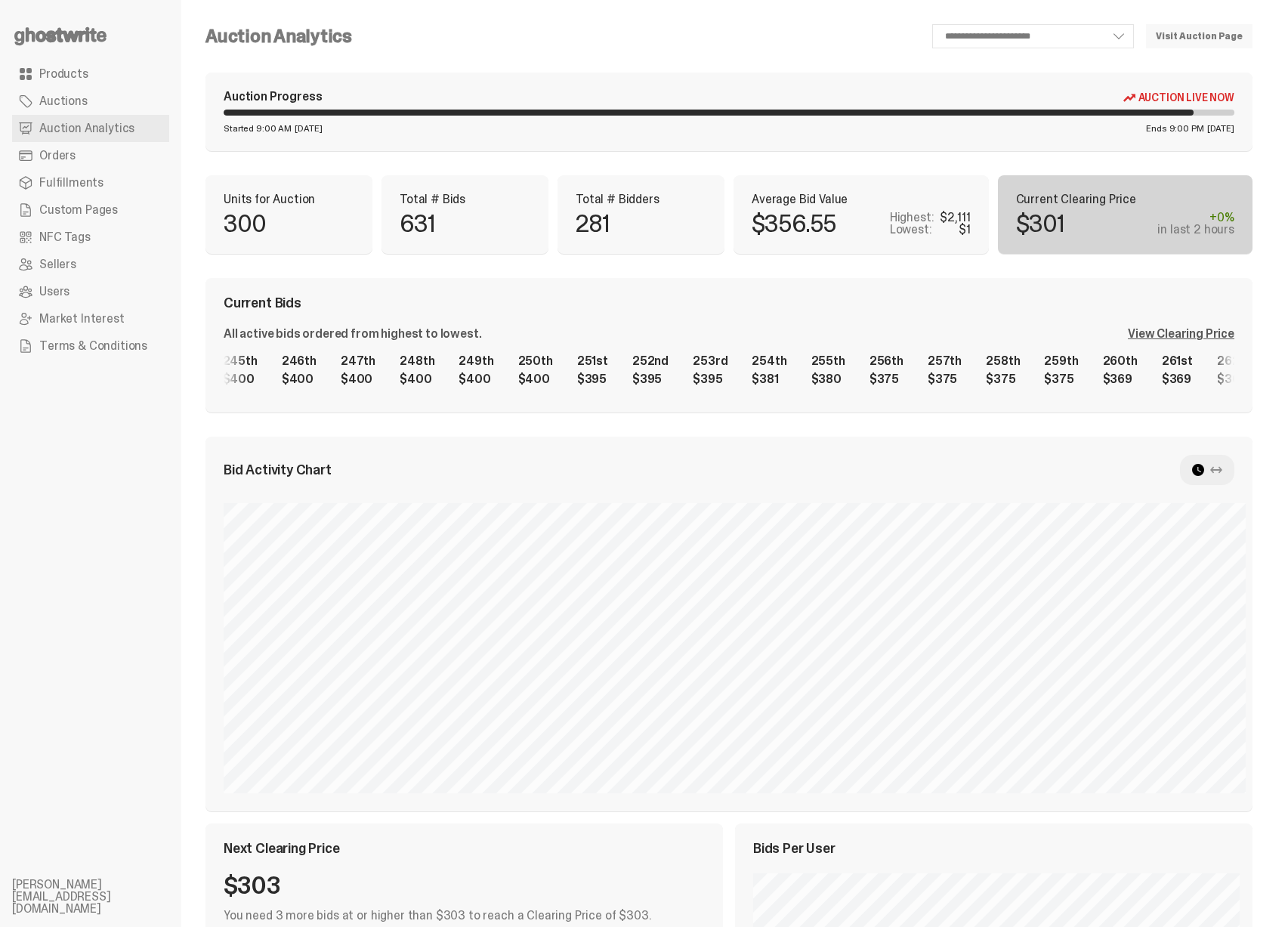
scroll to position [0, 13984]
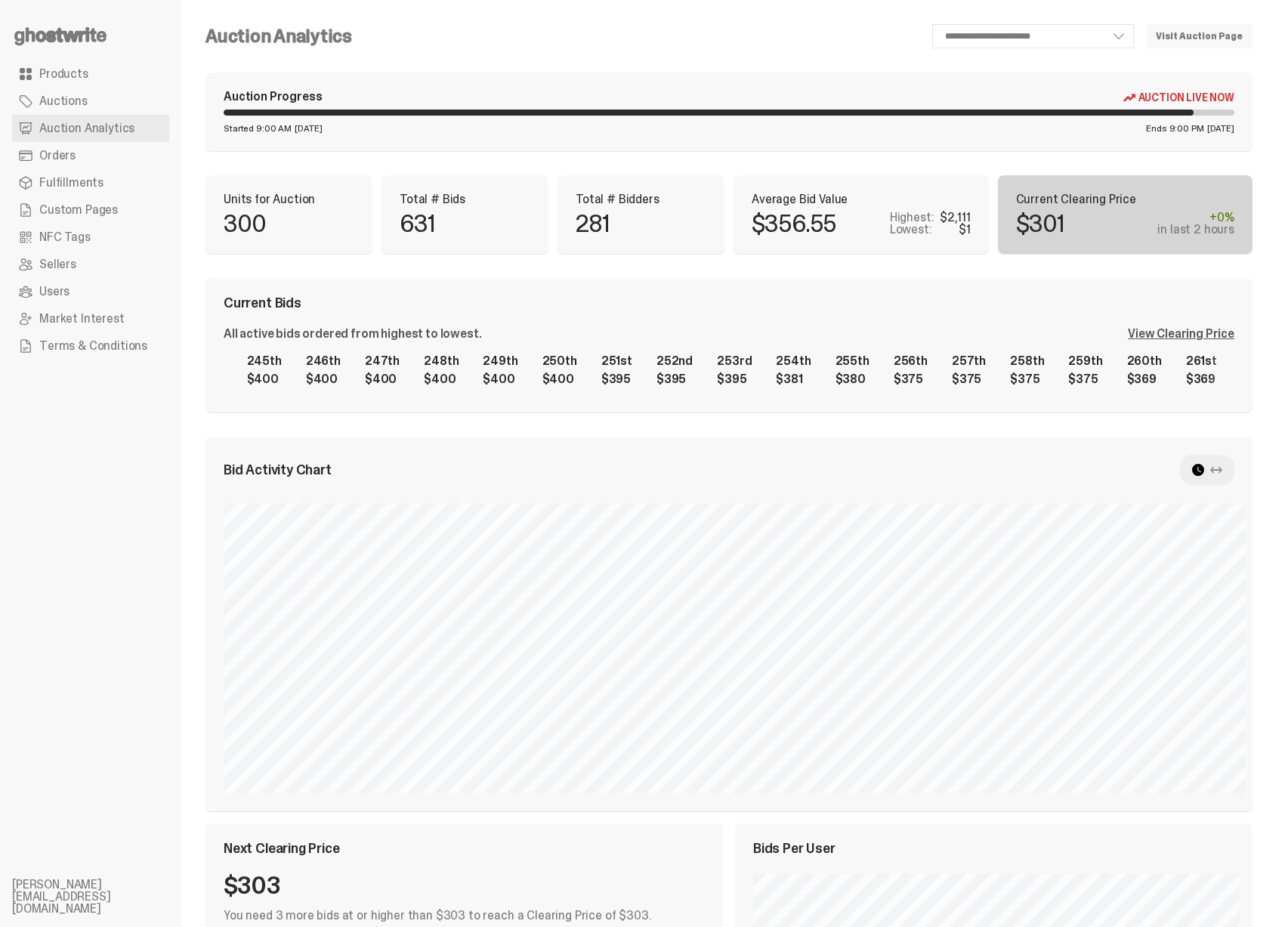
click at [739, 379] on div "1st $2,111 2nd $2,000 3rd $1,777 4th $1,577 5th $1,140 6th $1,140 7th $1,002 8t…" at bounding box center [729, 370] width 1011 height 48
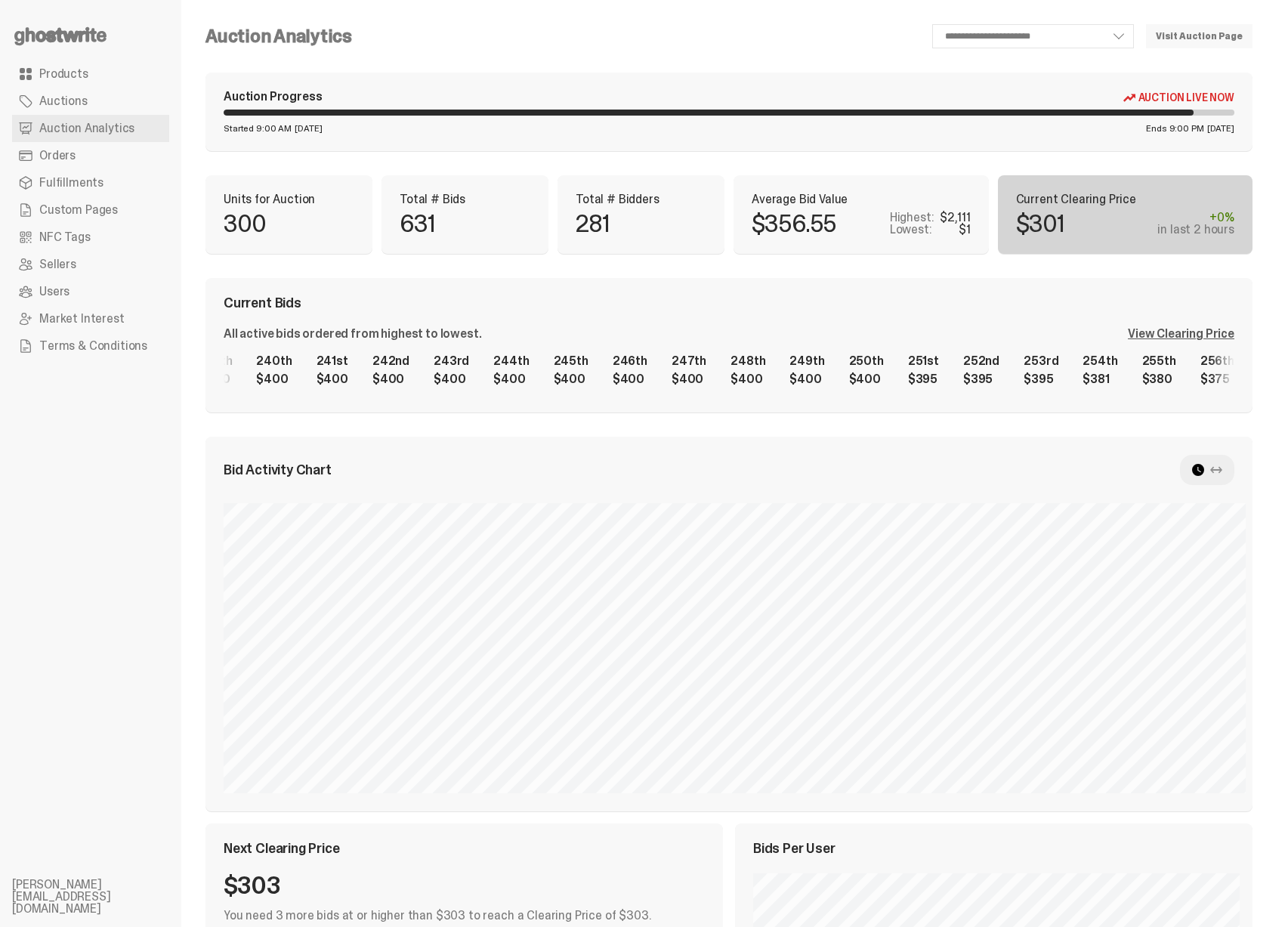
click at [718, 377] on div "1st $2,111 2nd $2,000 3rd $1,777 4th $1,577 5th $1,140 6th $1,140 7th $1,002 8t…" at bounding box center [729, 370] width 1011 height 48
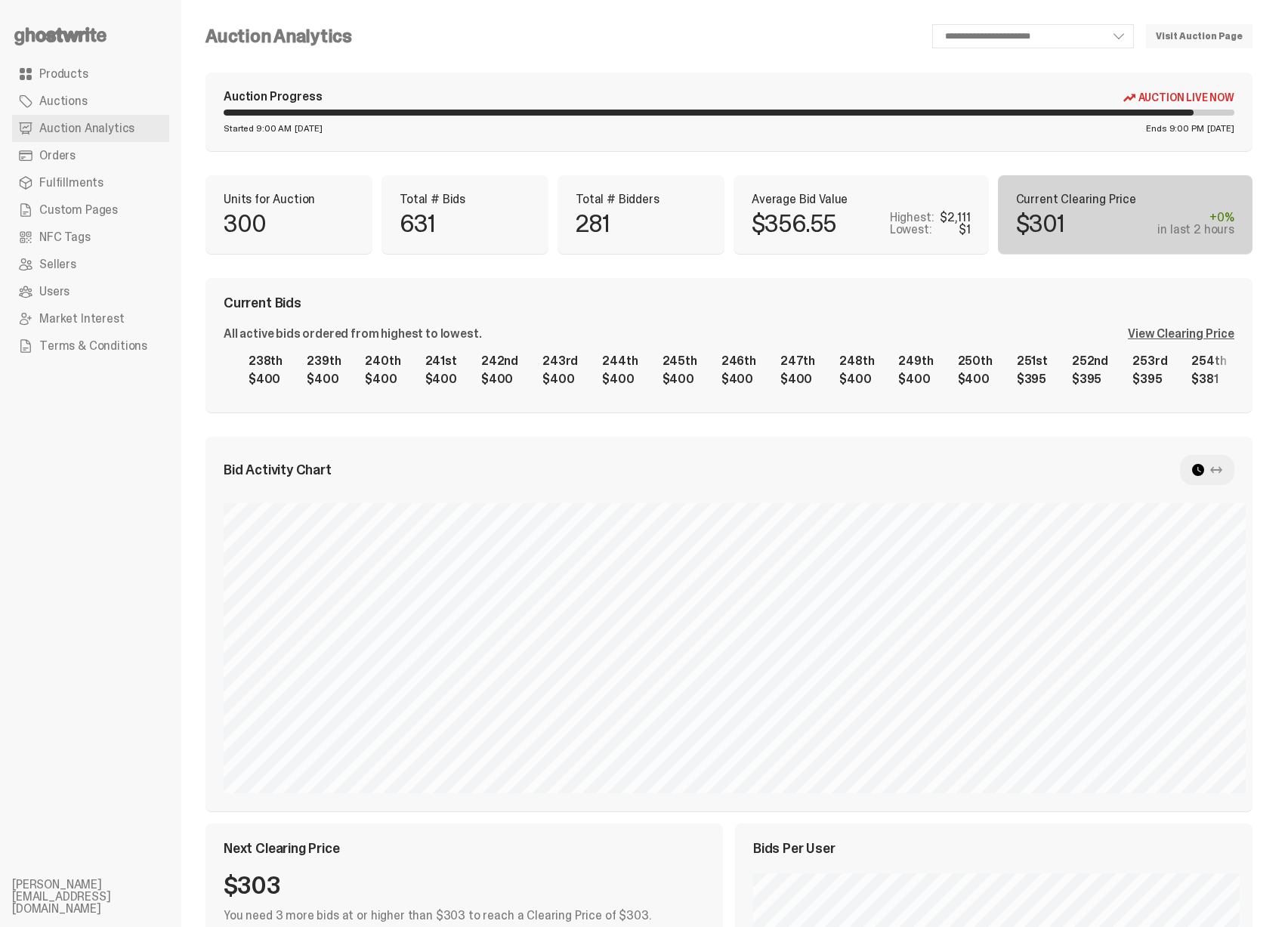
scroll to position [0, 13561]
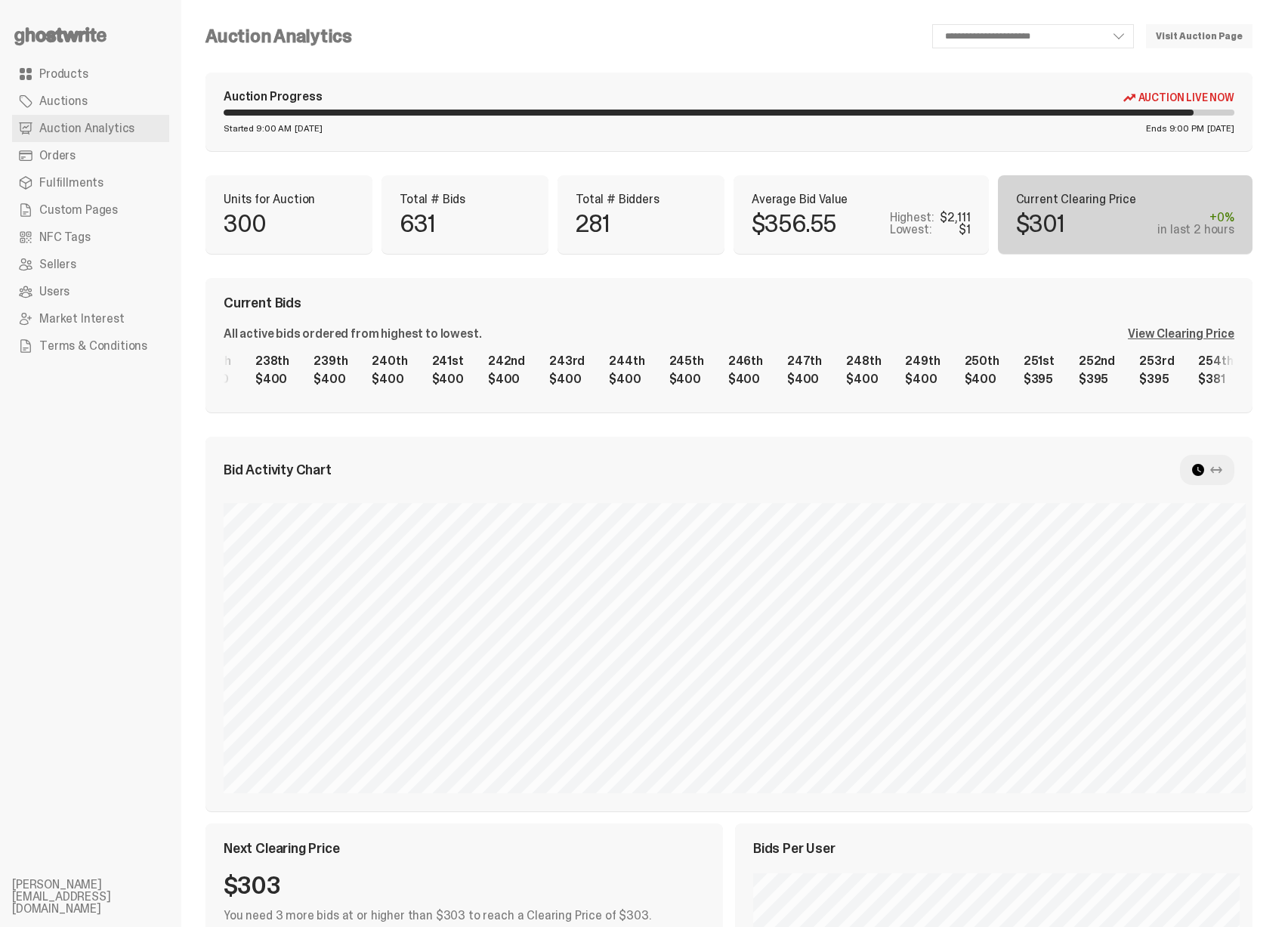
click at [456, 378] on div "1st $2,111 2nd $2,000 3rd $1,777 4th $1,577 5th $1,140 6th $1,140 7th $1,002 8t…" at bounding box center [729, 370] width 1011 height 48
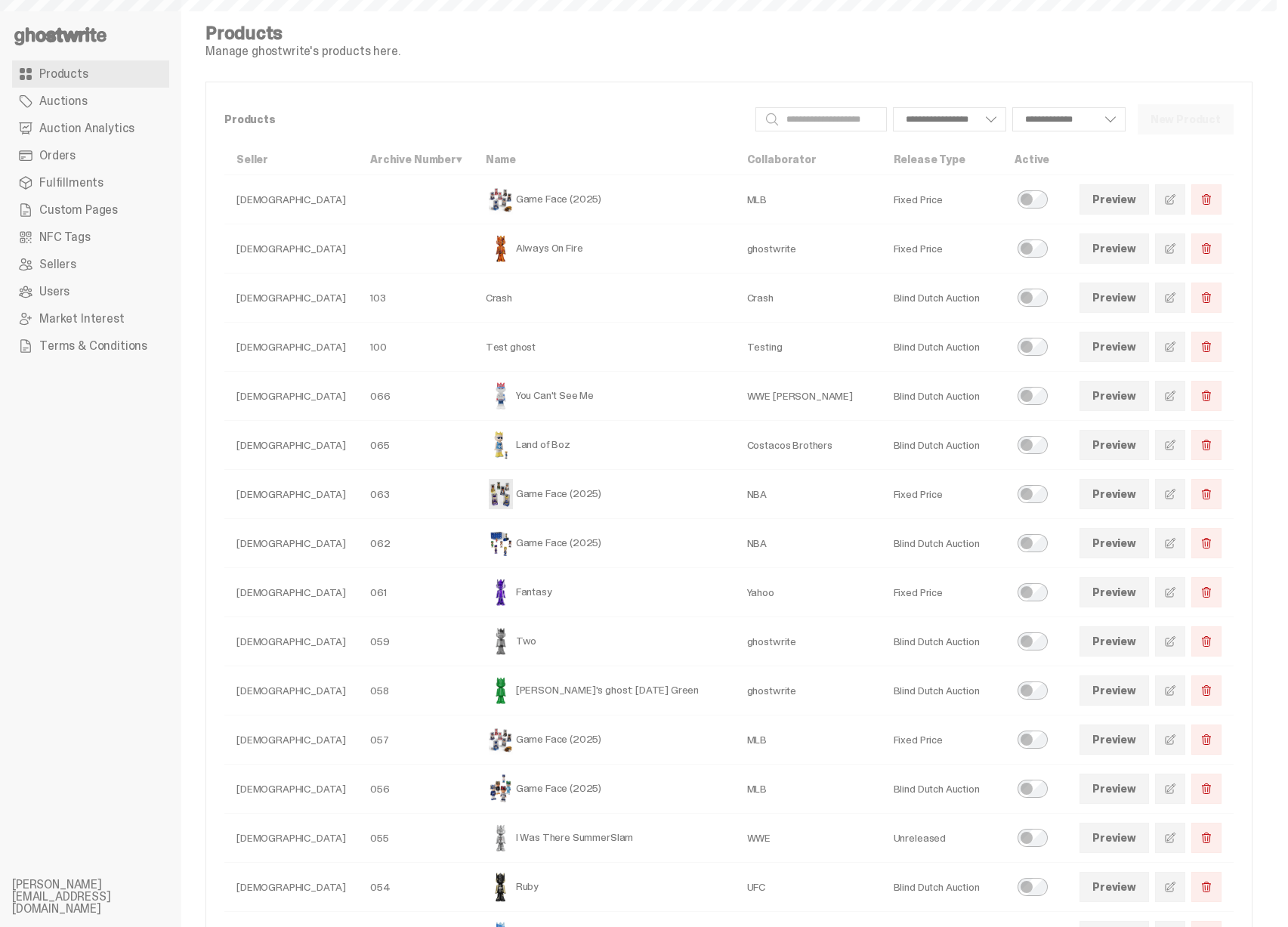
click at [145, 137] on link "Auction Analytics" at bounding box center [90, 128] width 157 height 27
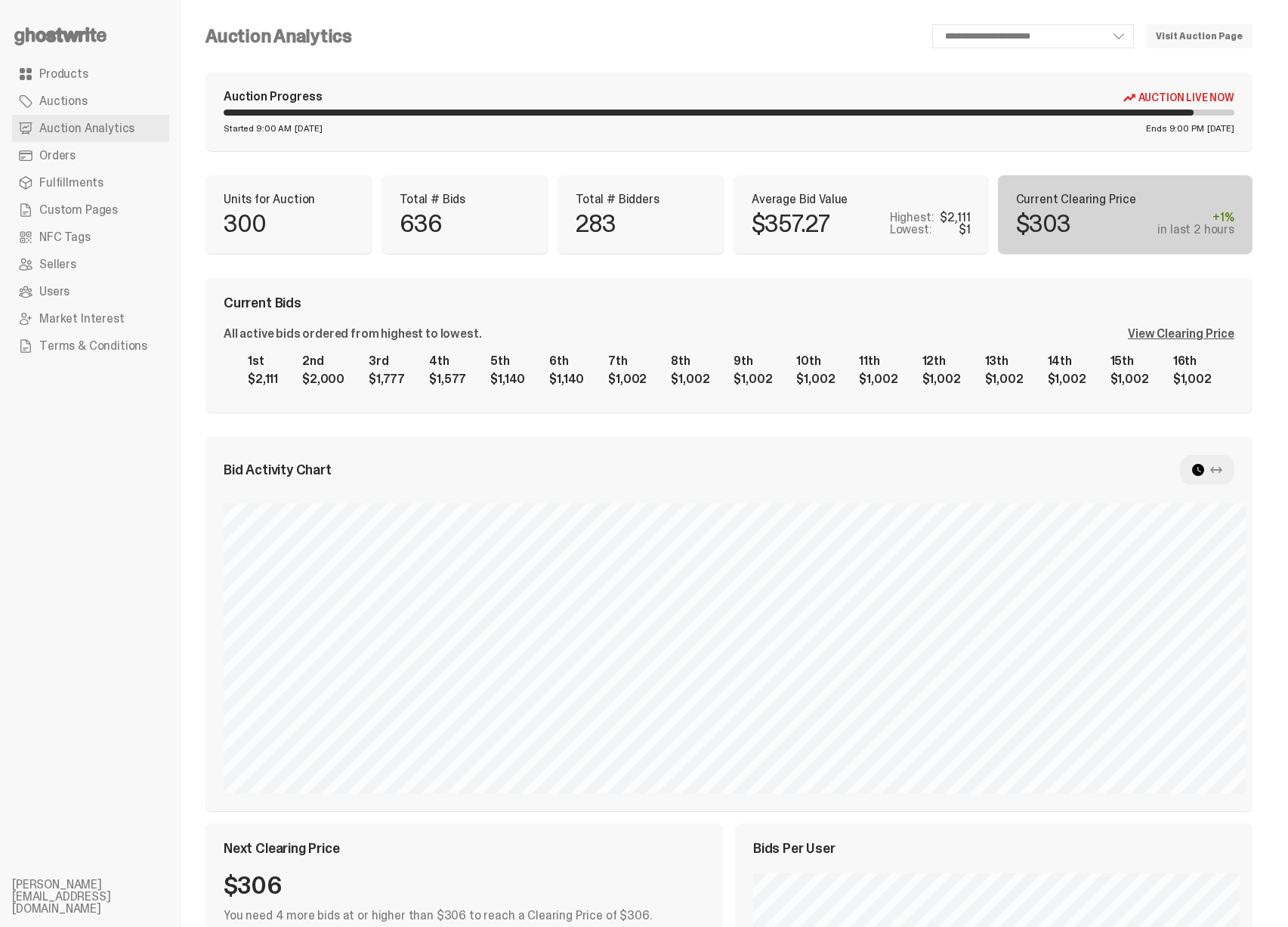
click at [1208, 340] on div "View Clearing Price" at bounding box center [1181, 334] width 106 height 12
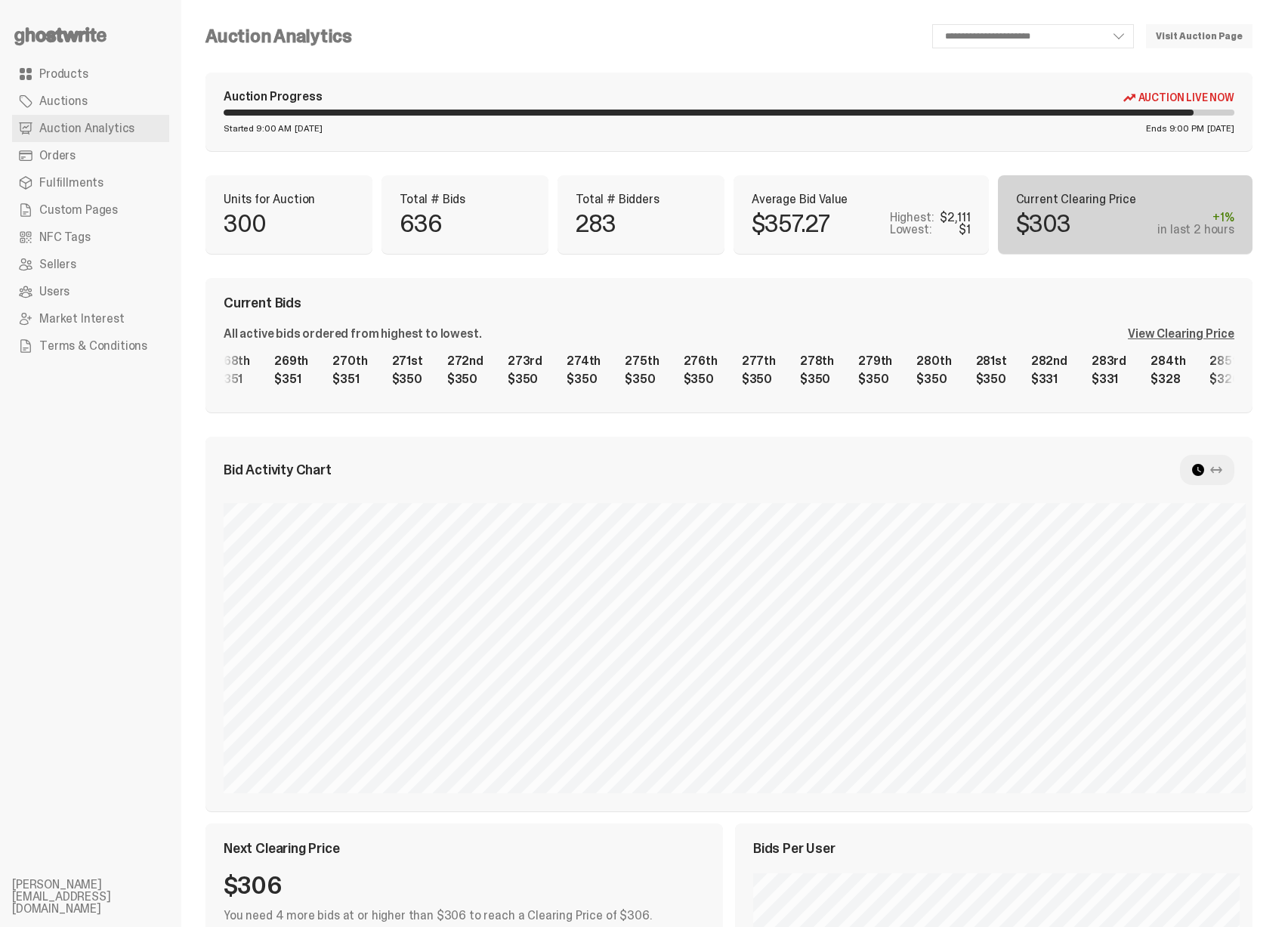
click at [655, 380] on div "1st $2,111 2nd $2,000 3rd $1,777 4th $1,577 5th $1,140 6th $1,140 7th $1,002 8t…" at bounding box center [729, 370] width 1011 height 48
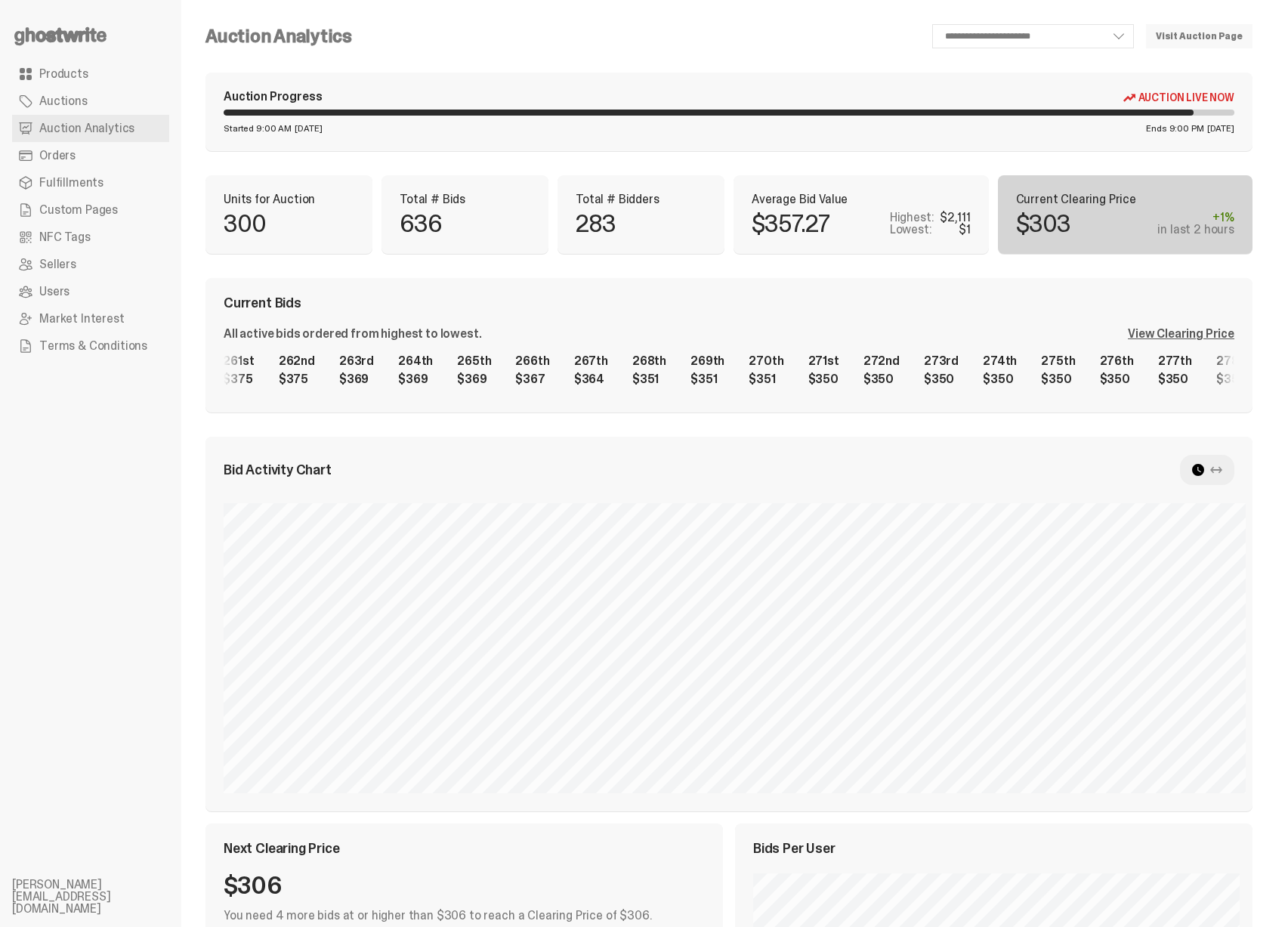
click at [746, 385] on div "1st $2,111 2nd $2,000 3rd $1,777 4th $1,577 5th $1,140 6th $1,140 7th $1,002 8t…" at bounding box center [729, 370] width 1011 height 48
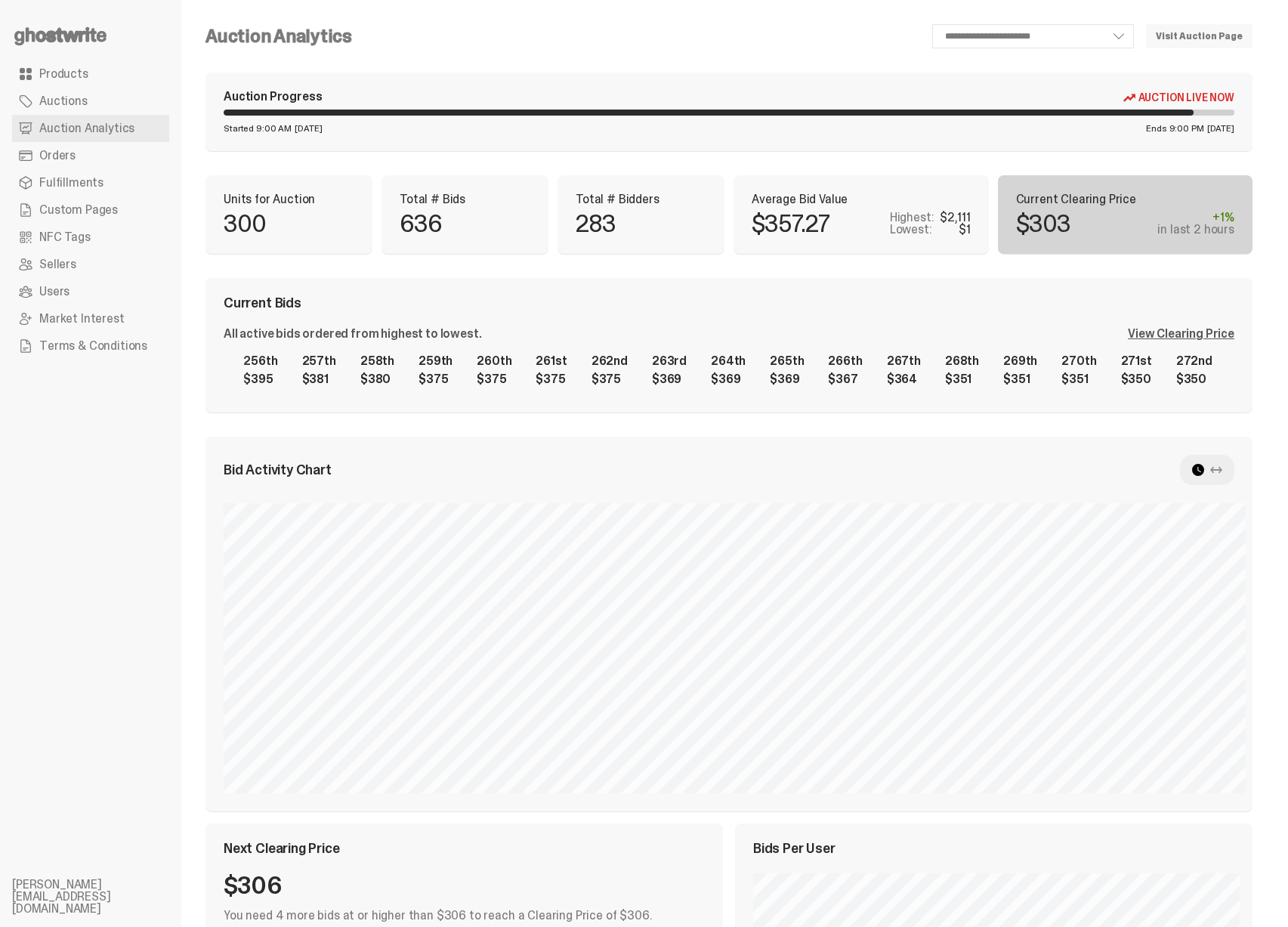
scroll to position [0, 14582]
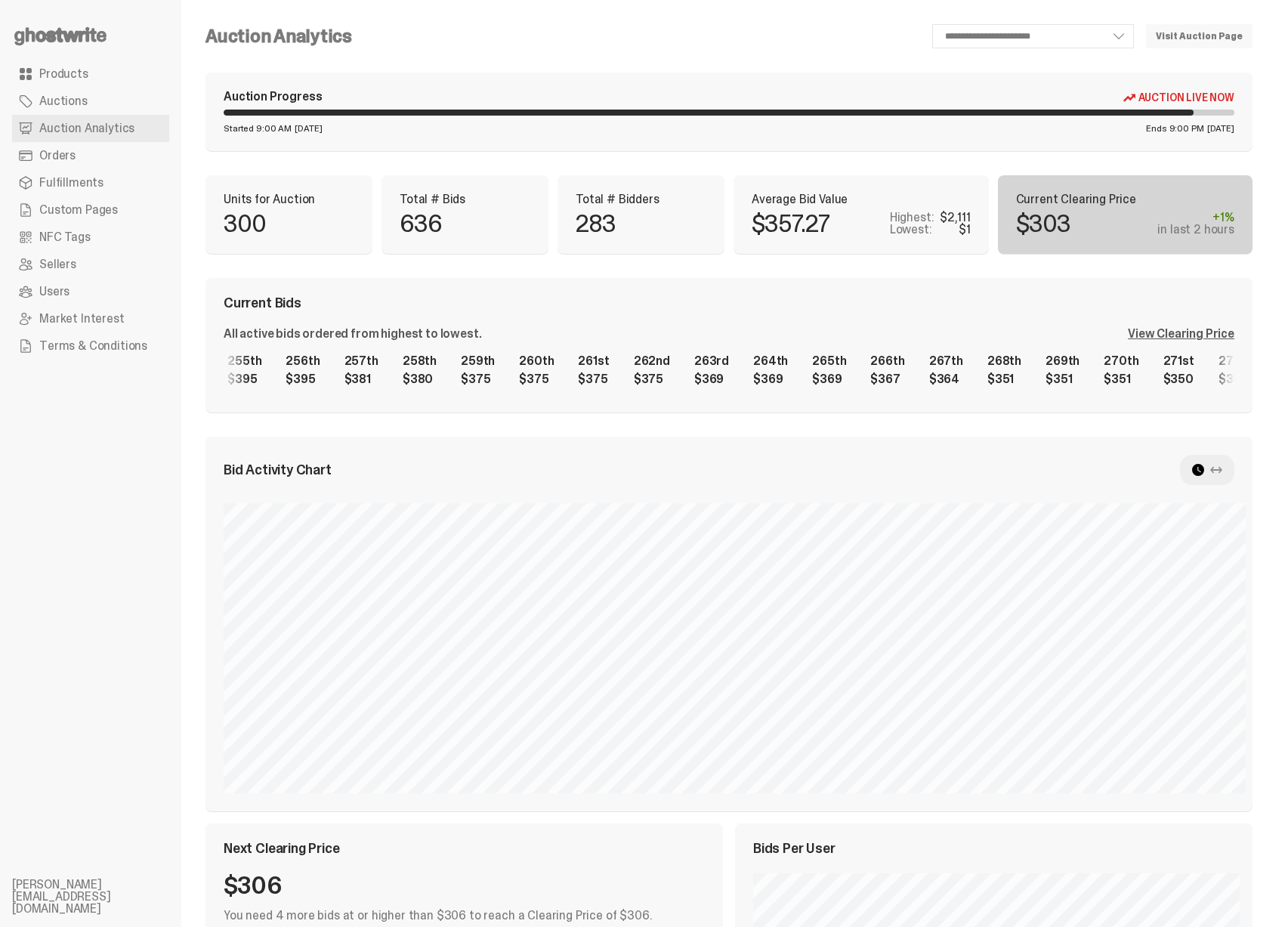
click at [665, 384] on div "1st $2,111 2nd $2,000 3rd $1,777 4th $1,577 5th $1,140 6th $1,140 7th $1,002 8t…" at bounding box center [729, 370] width 1011 height 48
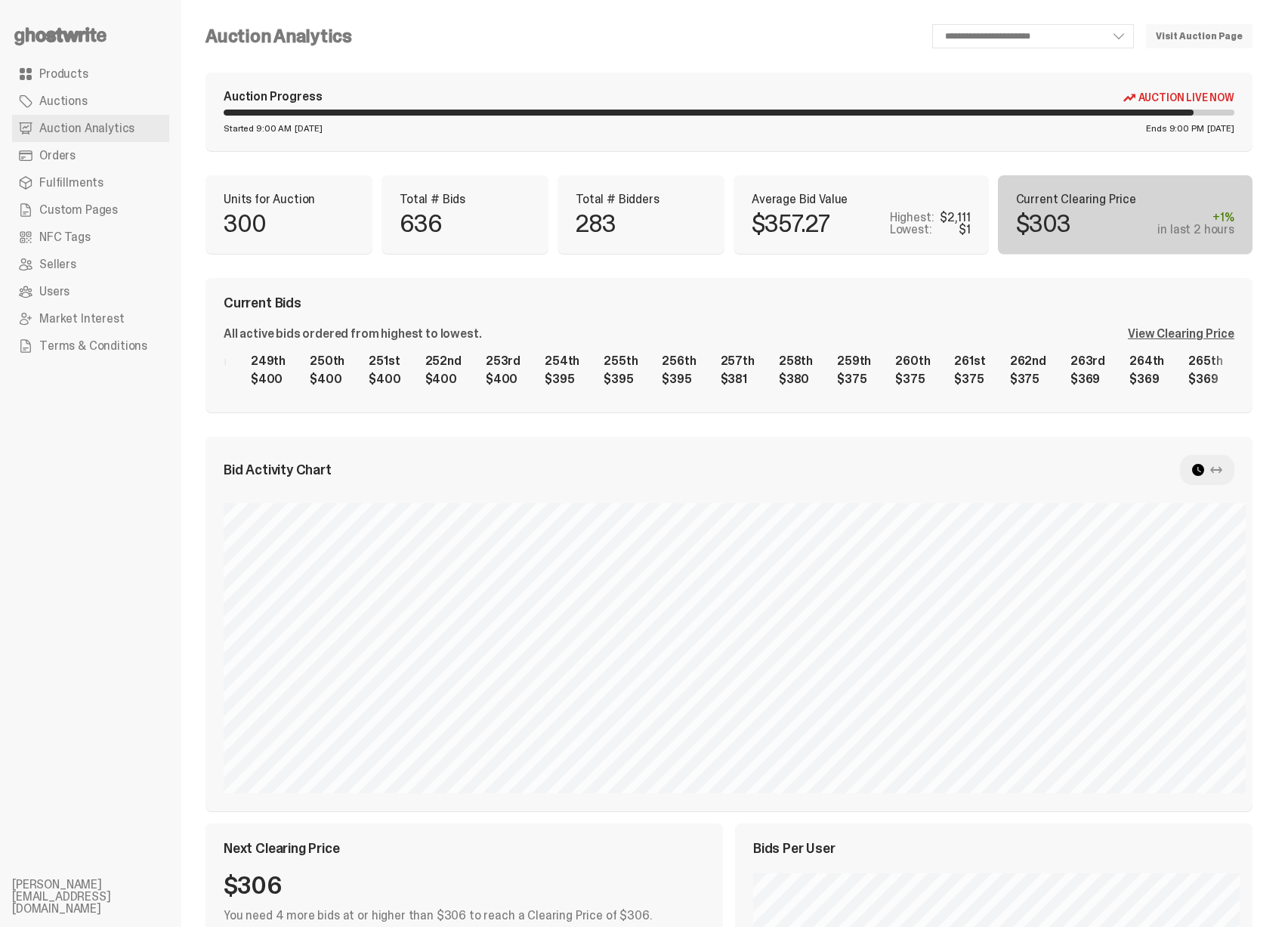
scroll to position [0, 14186]
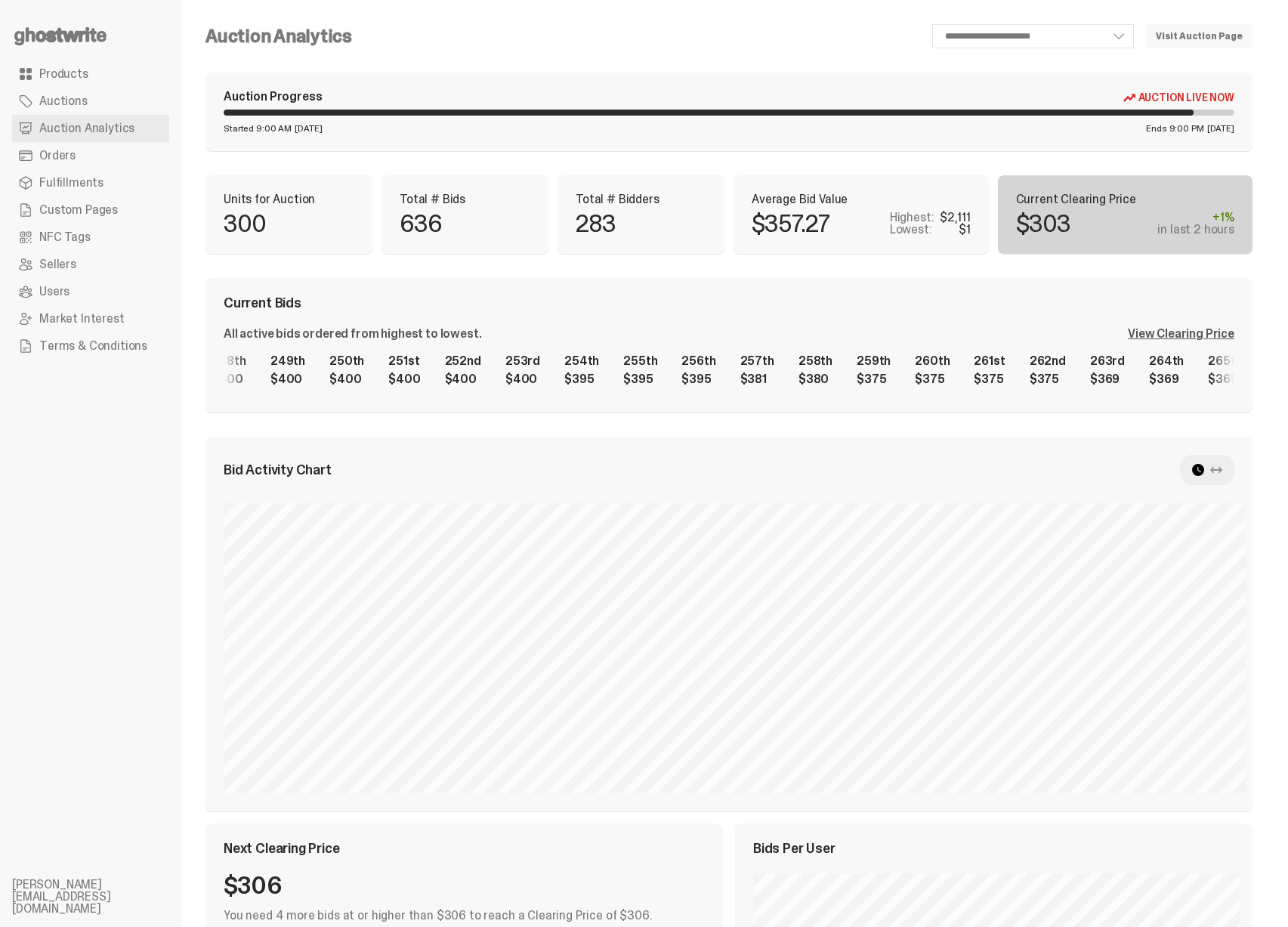
click at [768, 369] on div "1st $2,111 2nd $2,000 3rd $1,777 4th $1,577 5th $1,140 6th $1,140 7th $1,002 8t…" at bounding box center [729, 370] width 1011 height 48
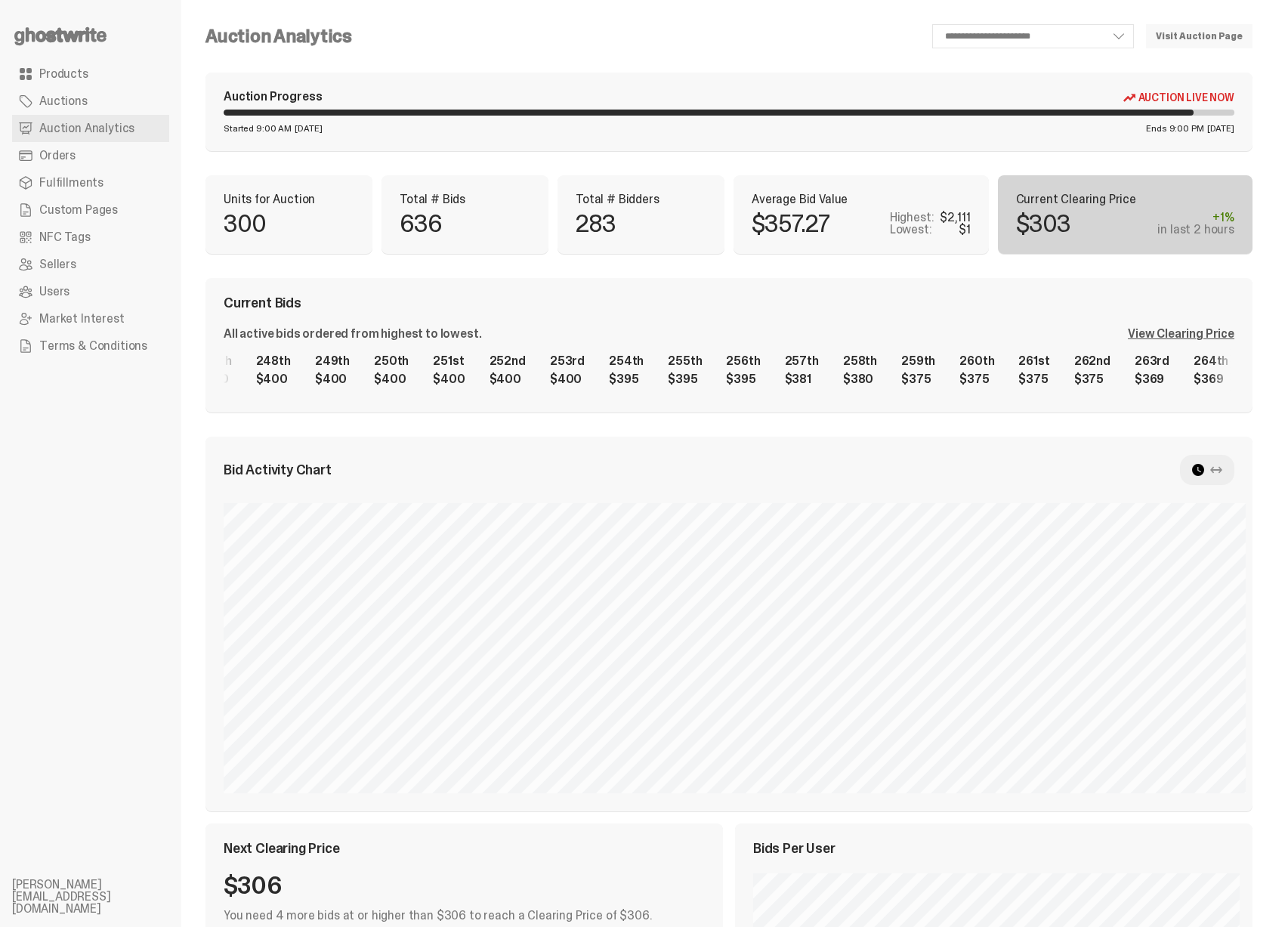
click at [368, 374] on div "1st $2,111 2nd $2,000 3rd $1,777 4th $1,577 5th $1,140 6th $1,140 7th $1,002 8t…" at bounding box center [729, 370] width 1011 height 48
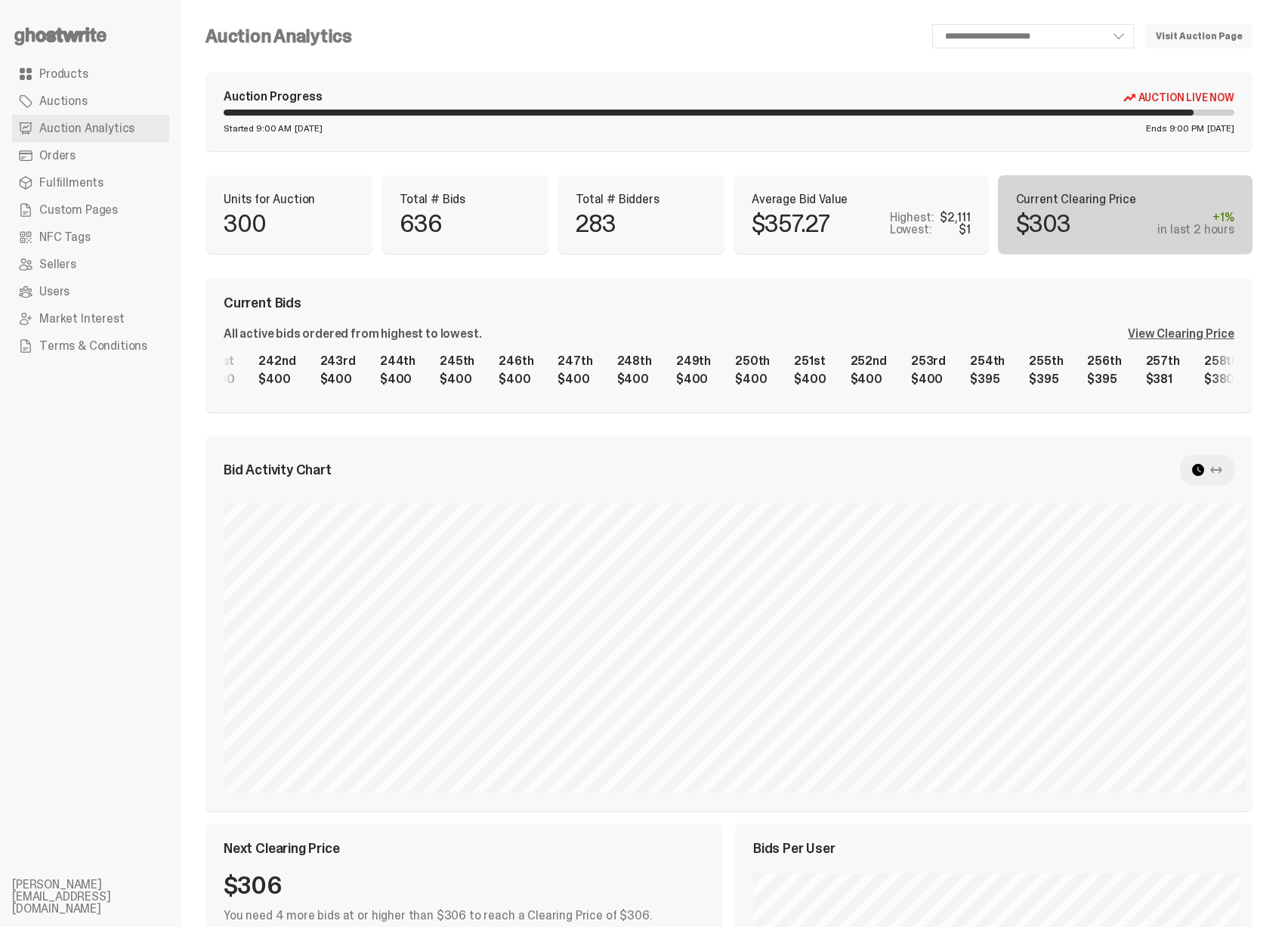
click at [744, 363] on div "1st $2,111 2nd $2,000 3rd $1,777 4th $1,577 5th $1,140 6th $1,140 7th $1,002 8t…" at bounding box center [729, 370] width 1011 height 48
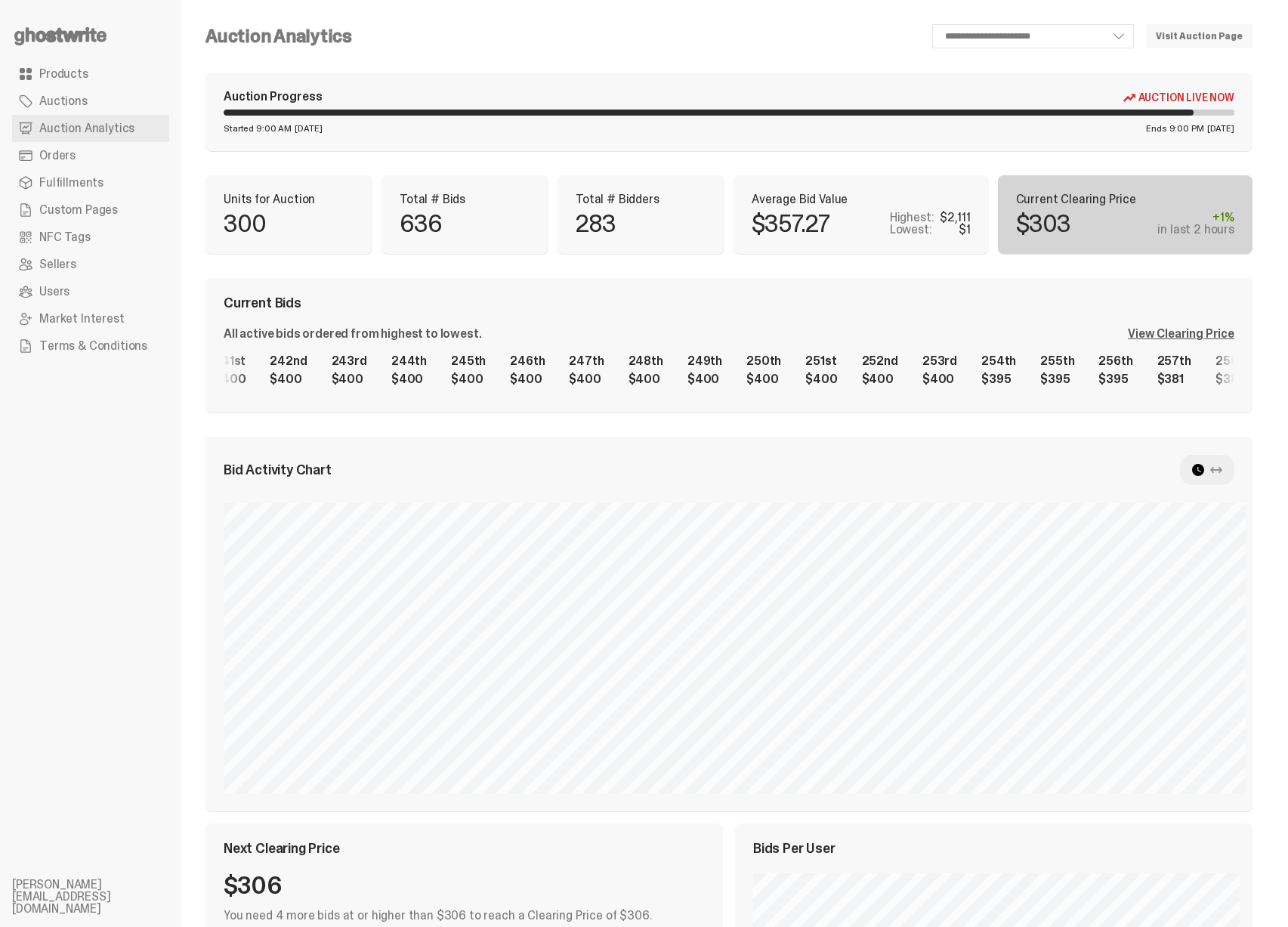
scroll to position [0, 13762]
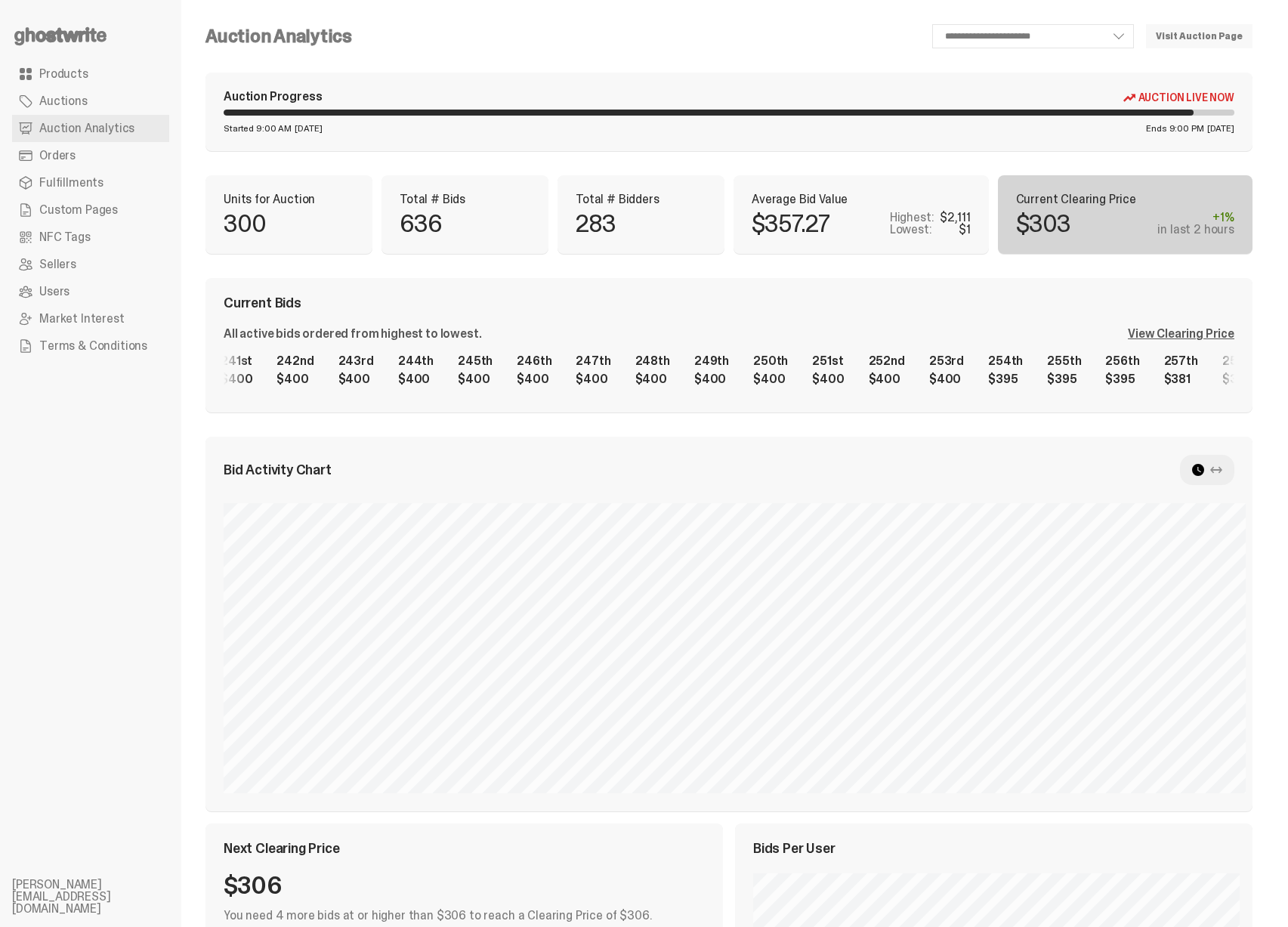
click at [478, 376] on div "1st $2,111 2nd $2,000 3rd $1,777 4th $1,577 5th $1,140 6th $1,140 7th $1,002 8t…" at bounding box center [729, 370] width 1011 height 48
